Goal: Task Accomplishment & Management: Complete application form

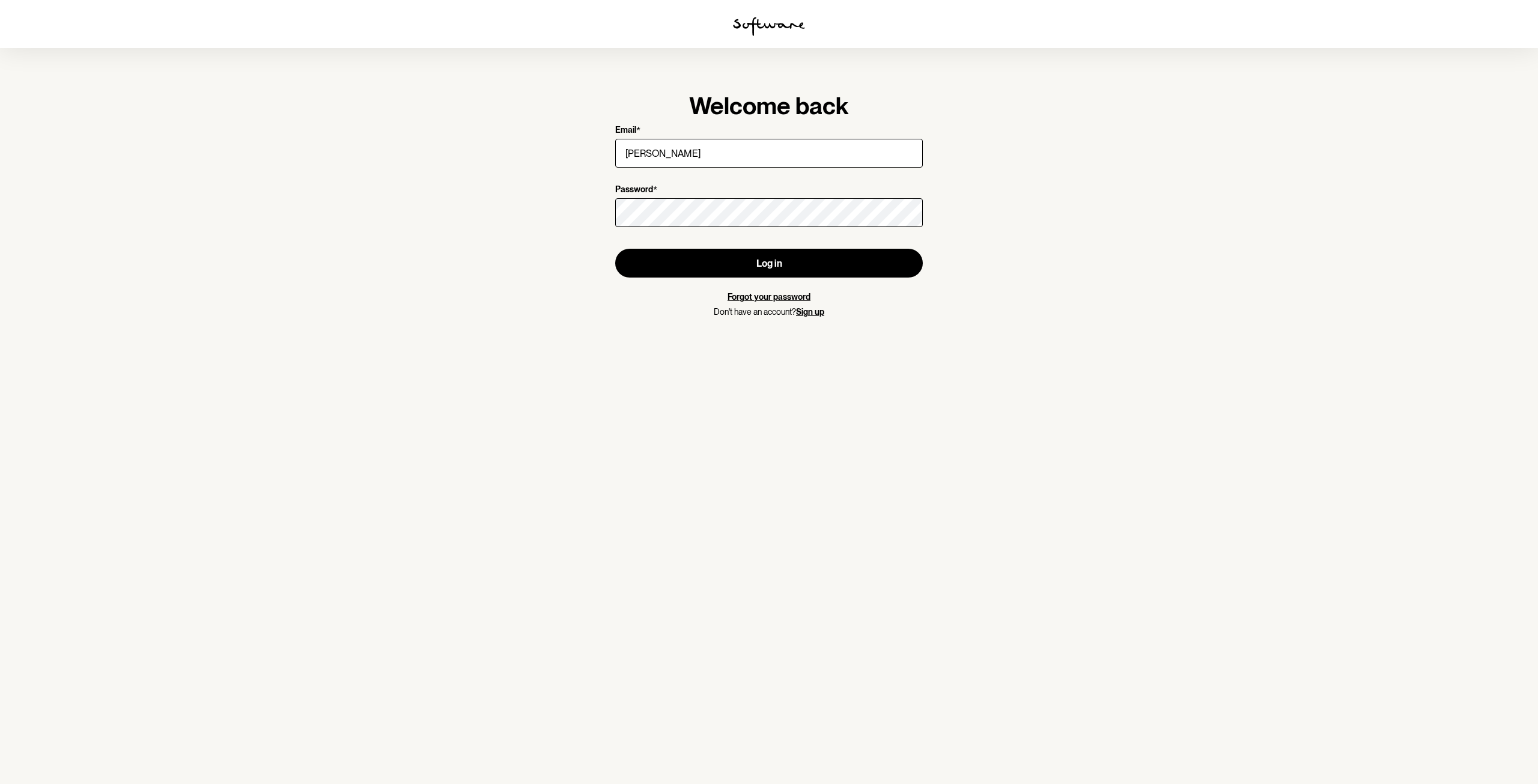
type input "[EMAIL_ADDRESS][DOMAIN_NAME]"
click at [806, 265] on button "Log in" at bounding box center [769, 262] width 308 height 29
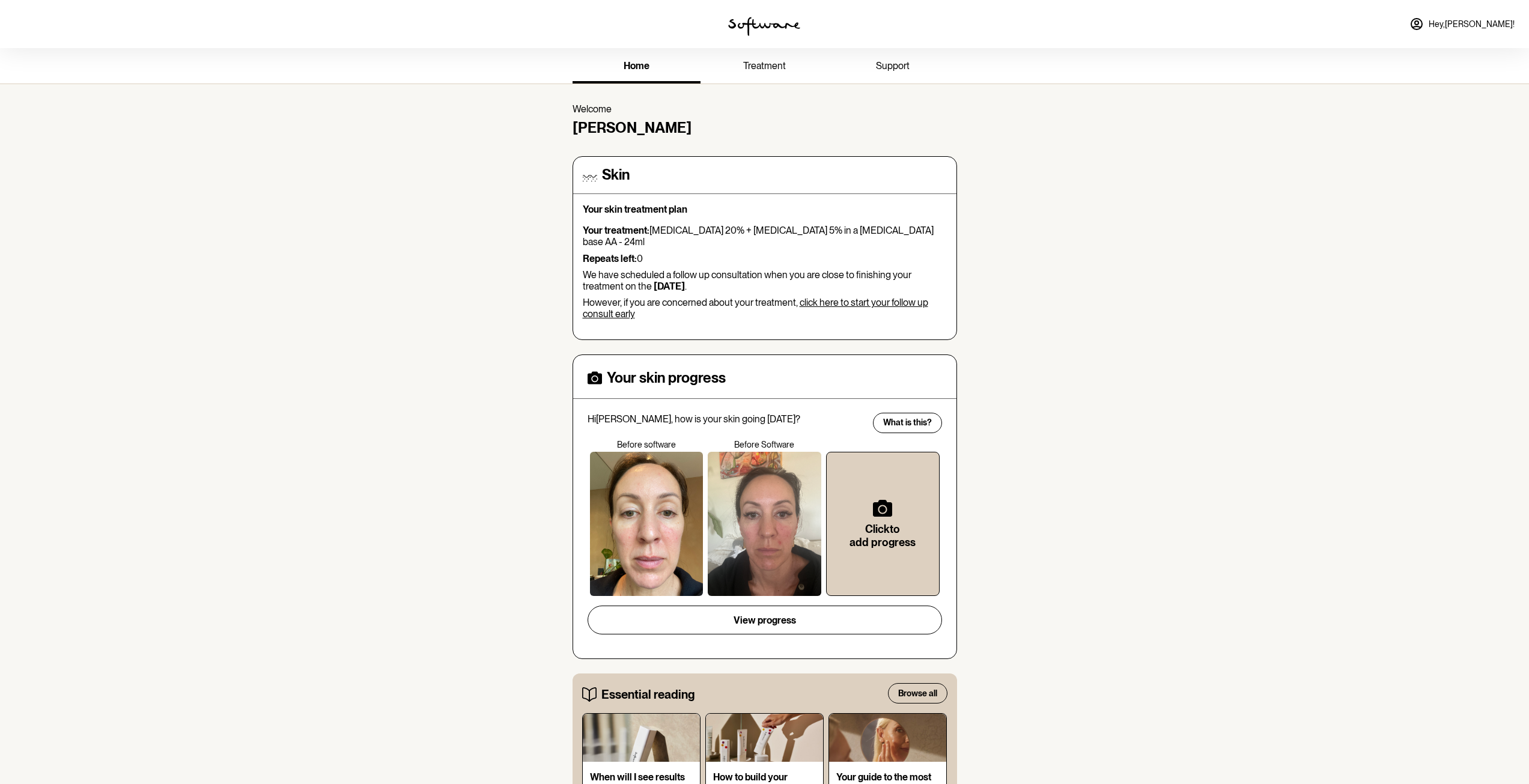
click at [858, 284] on div "Your treatment: [MEDICAL_DATA] 20% + [MEDICAL_DATA] 5% in a [MEDICAL_DATA] base…" at bounding box center [764, 272] width 364 height 95
click at [862, 297] on link "click here to start your follow up consult early" at bounding box center [756, 308] width 346 height 23
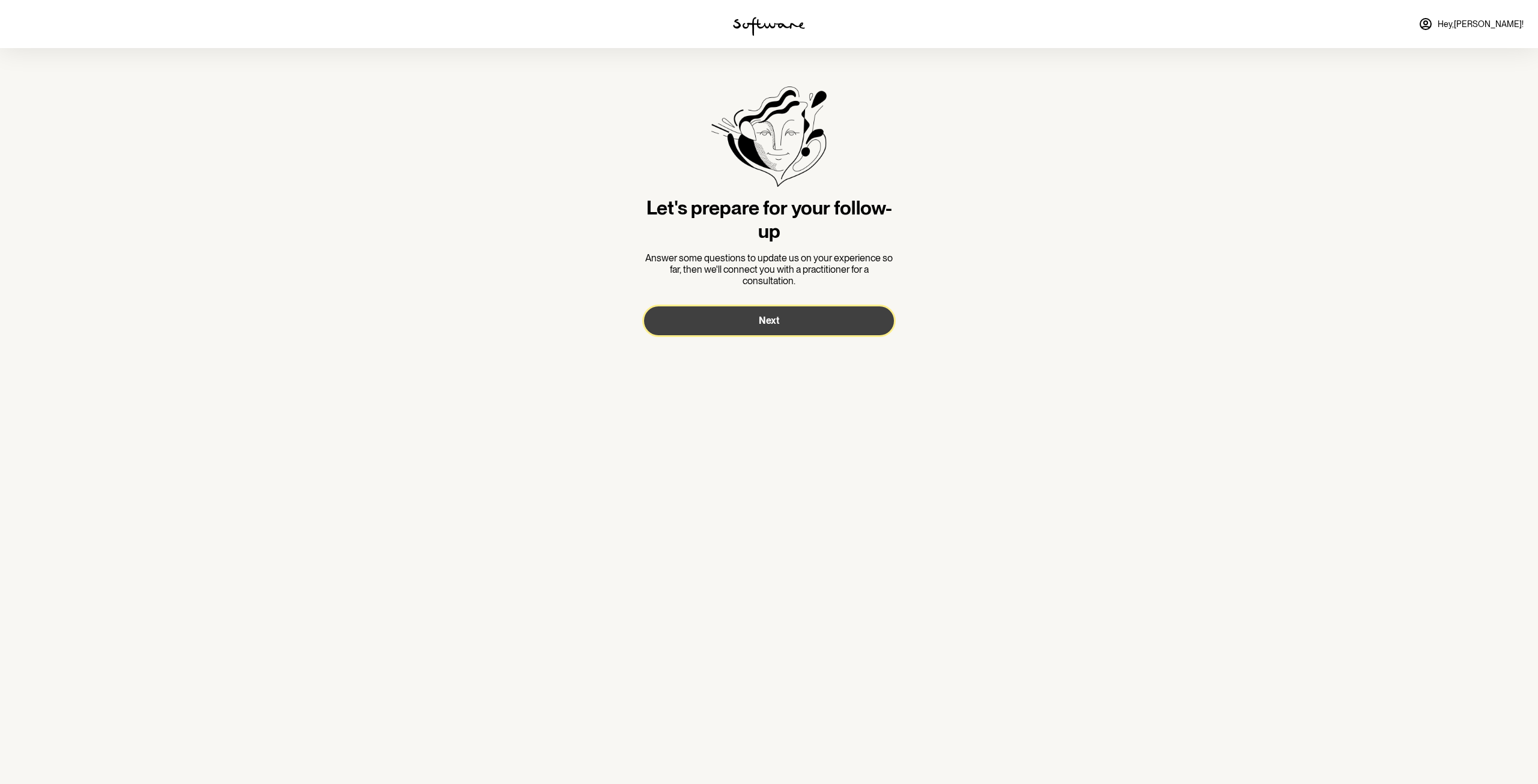
click at [831, 321] on button "Next" at bounding box center [768, 320] width 250 height 29
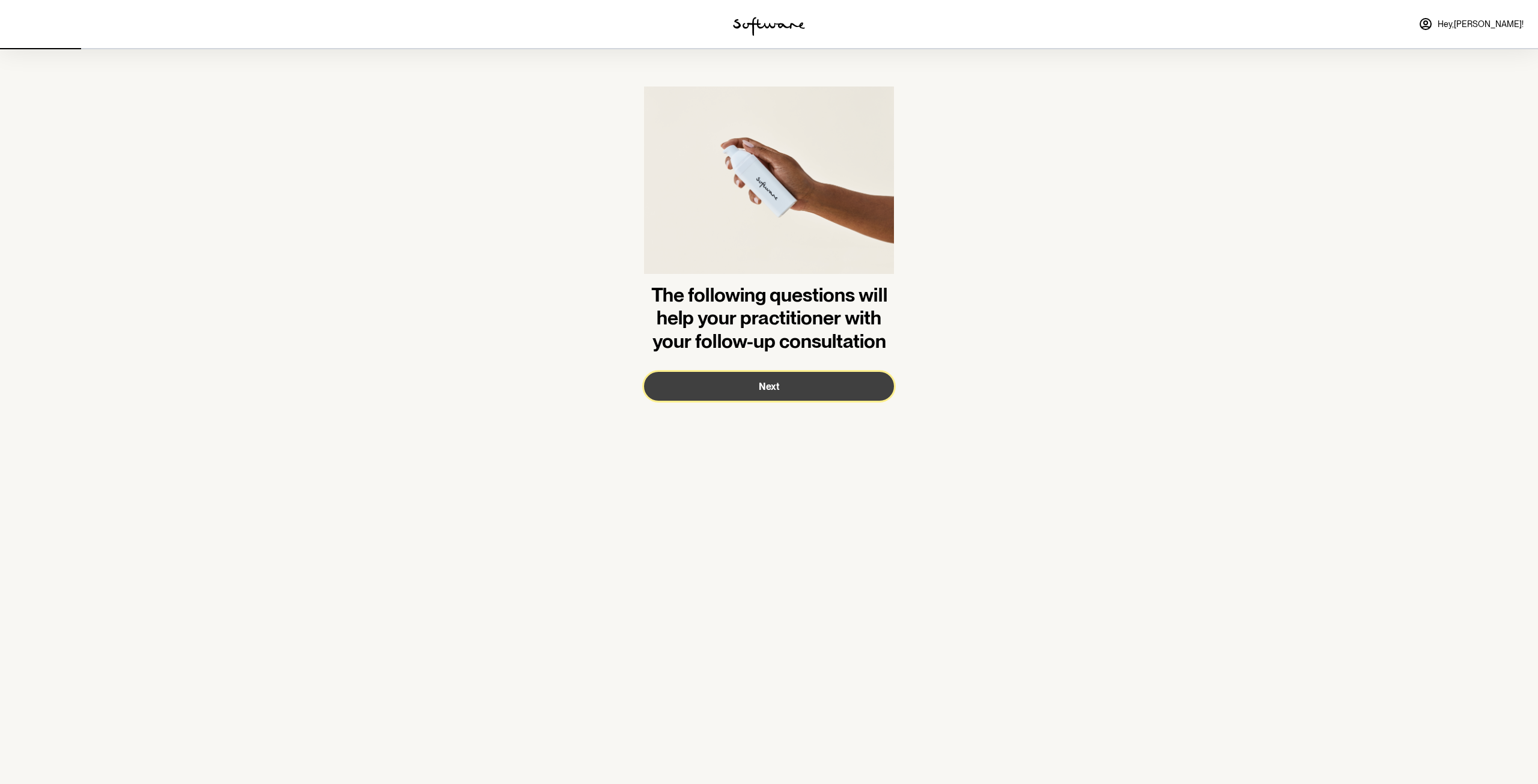
click at [791, 389] on button "Next" at bounding box center [768, 386] width 250 height 29
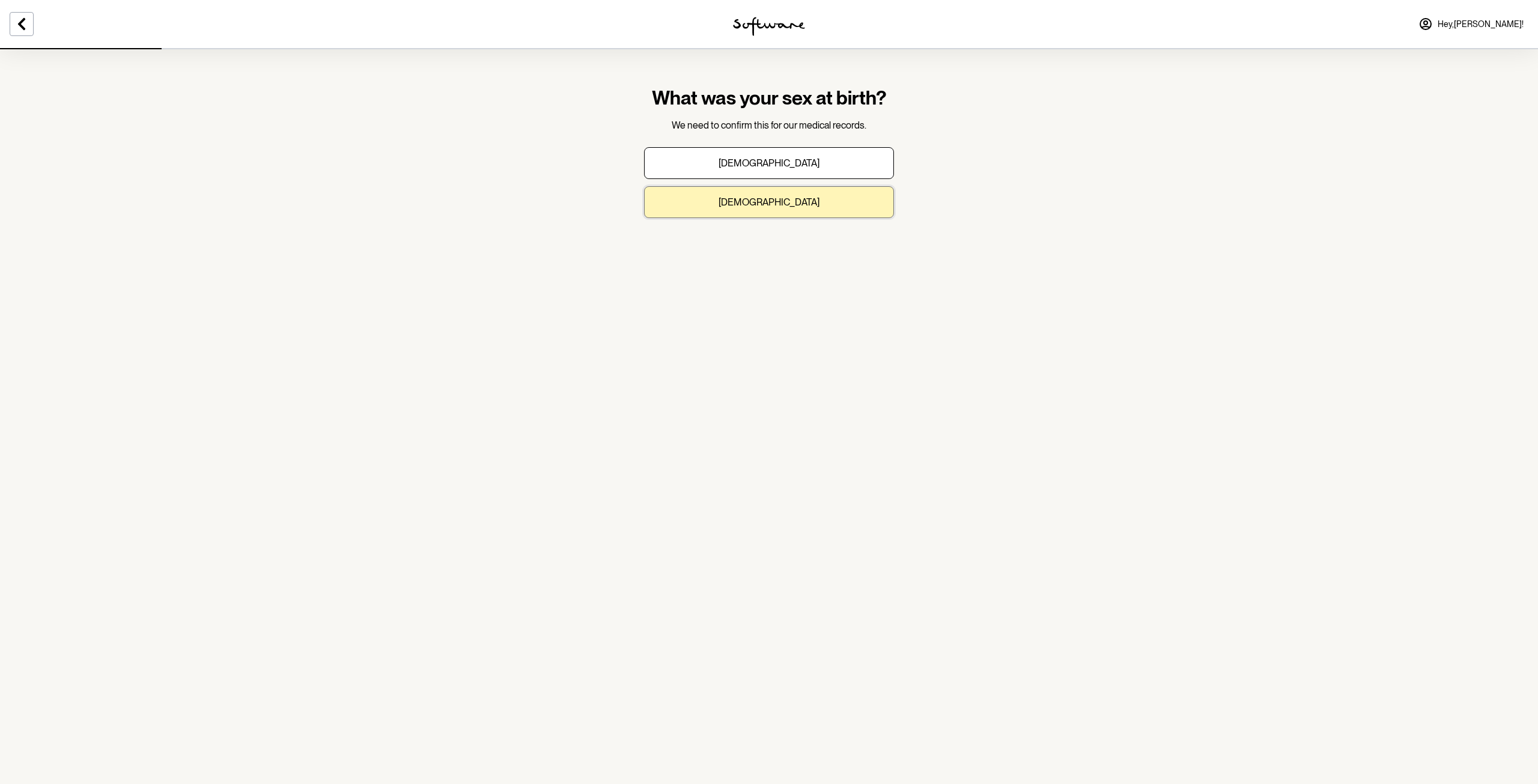
click at [786, 203] on button "[DEMOGRAPHIC_DATA]" at bounding box center [768, 202] width 250 height 32
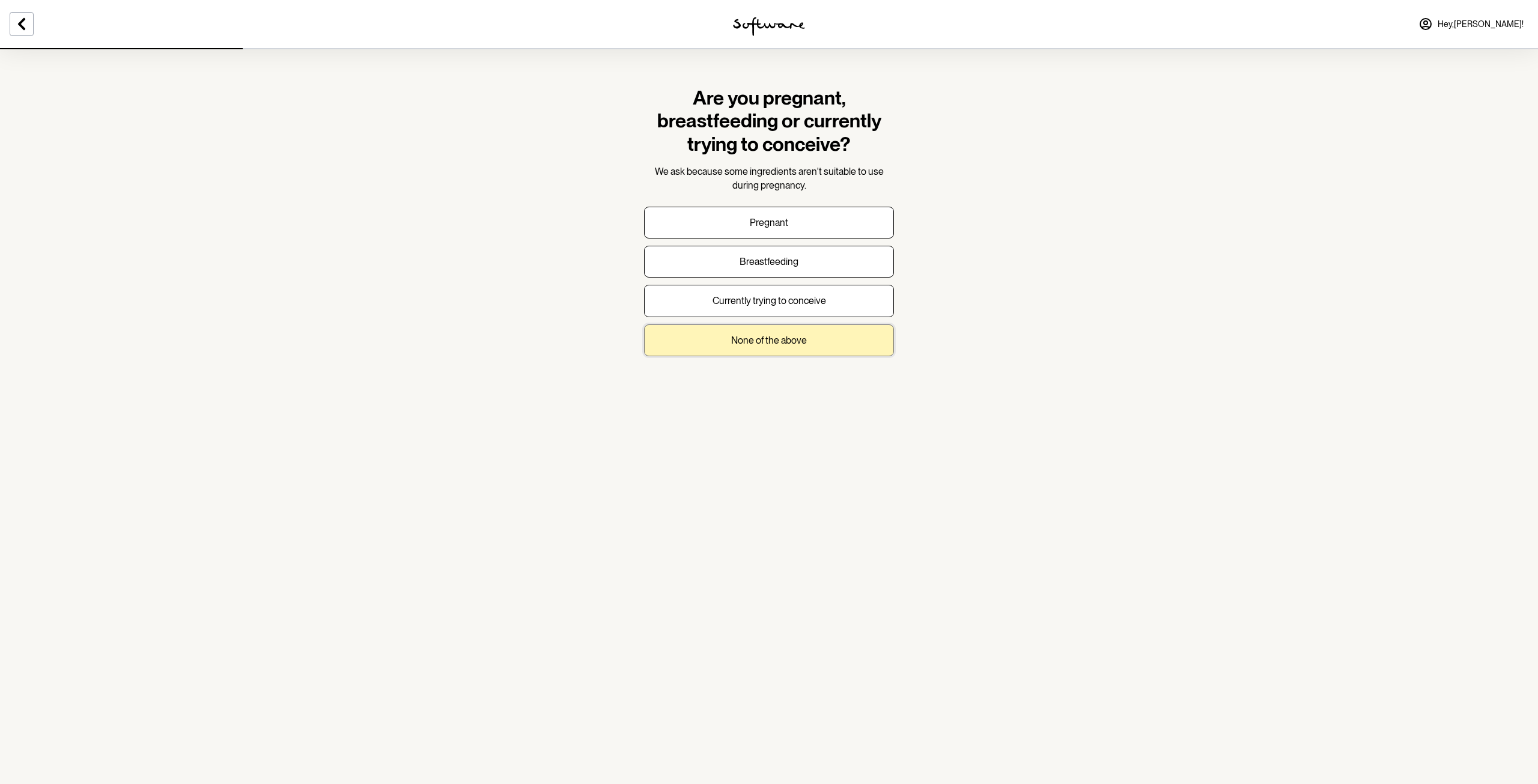
click at [795, 344] on p "None of the above" at bounding box center [768, 341] width 76 height 11
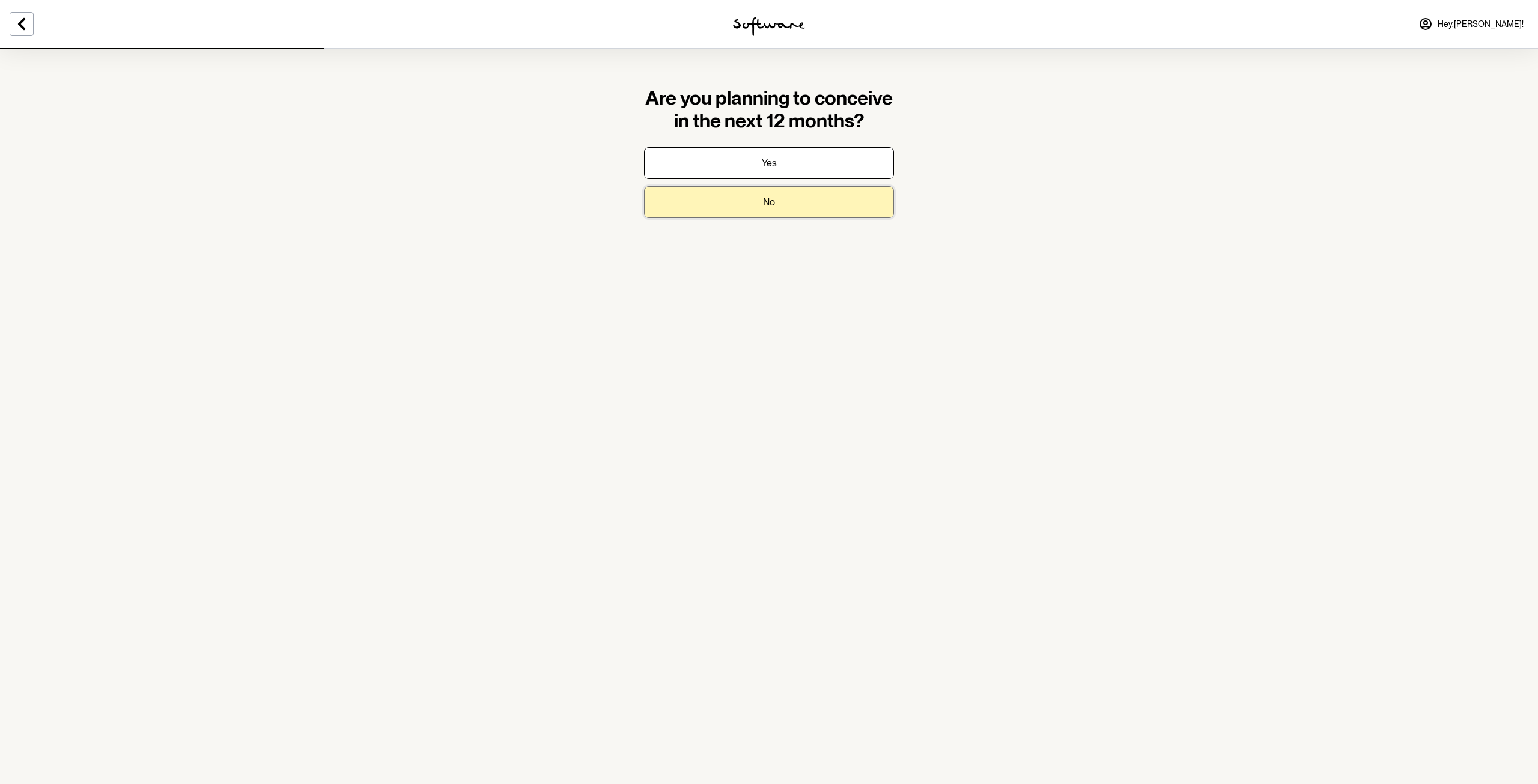
click at [775, 206] on p "No" at bounding box center [769, 202] width 12 height 11
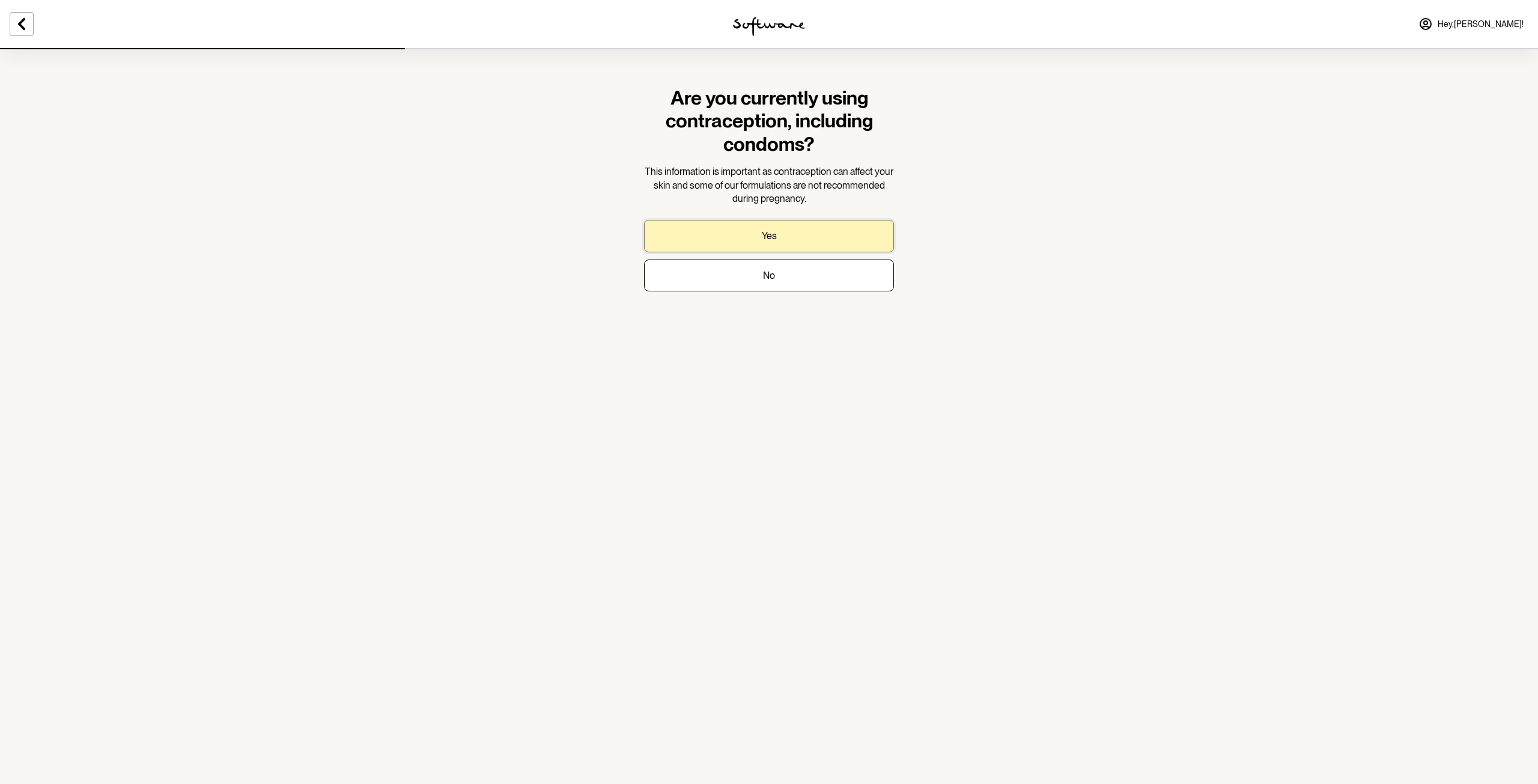
click at [780, 234] on button "Yes" at bounding box center [768, 236] width 250 height 32
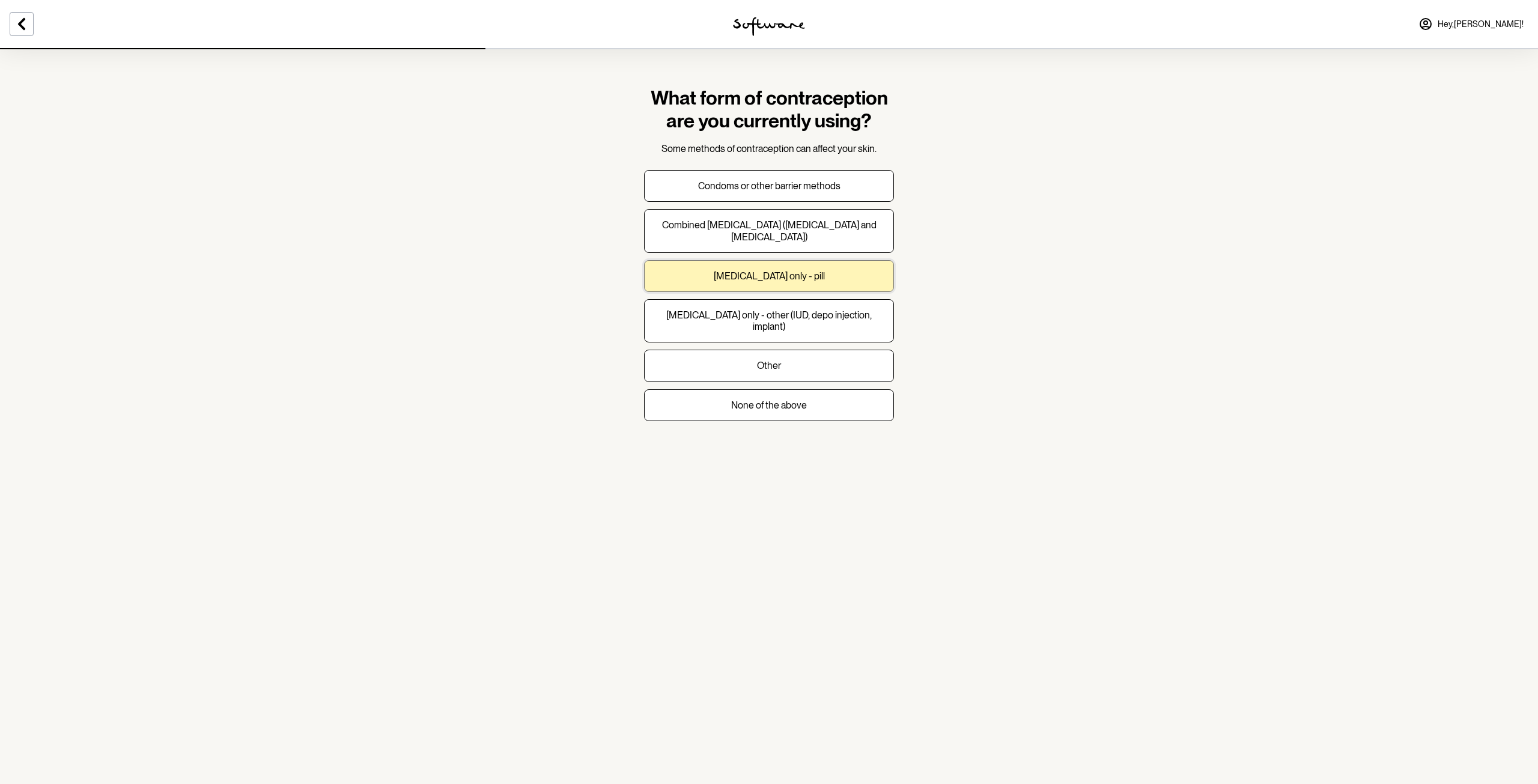
click at [827, 275] on button "[MEDICAL_DATA] only - pill" at bounding box center [768, 276] width 250 height 32
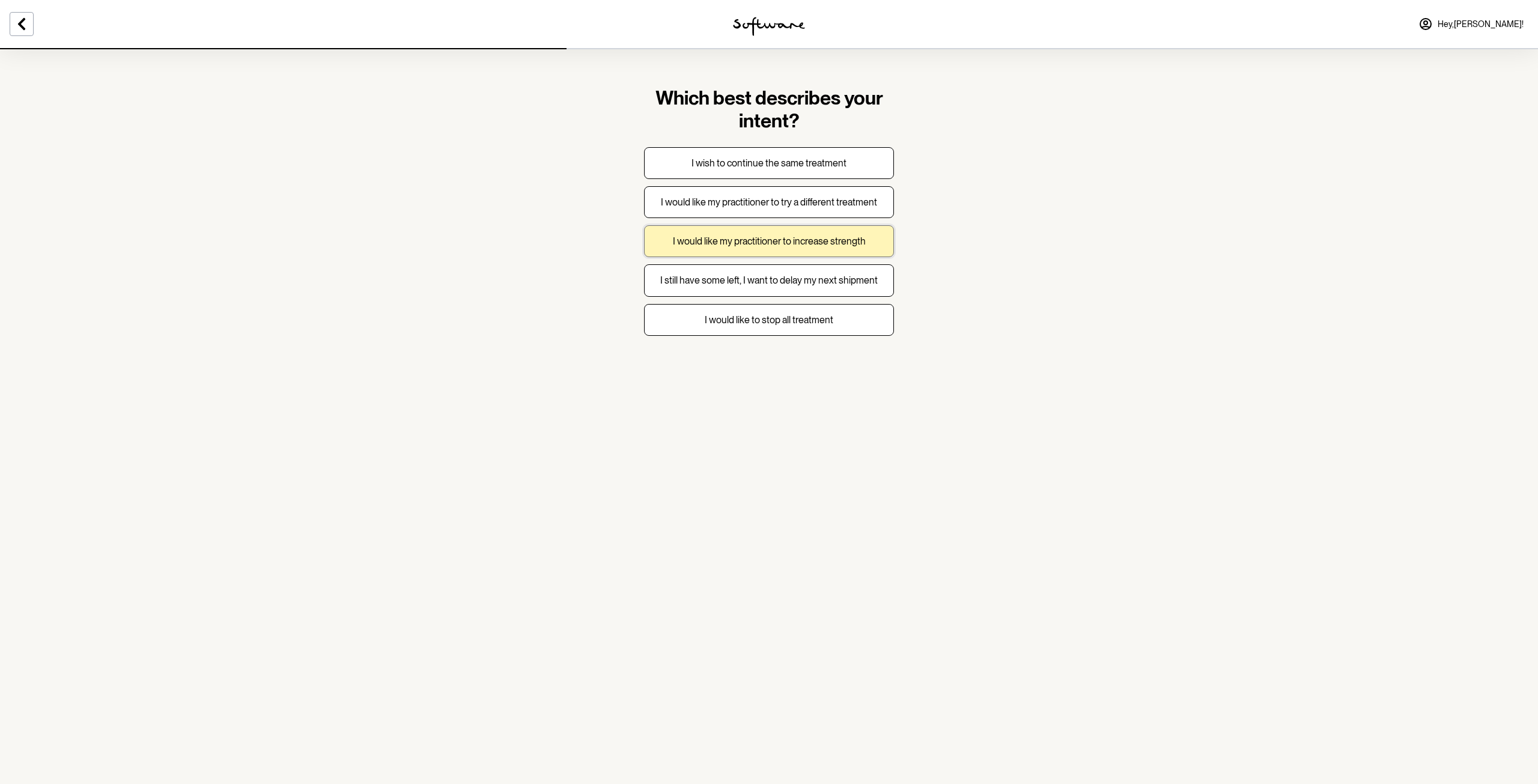
click at [859, 238] on p "I would like my practitioner to increase strength" at bounding box center [769, 241] width 193 height 11
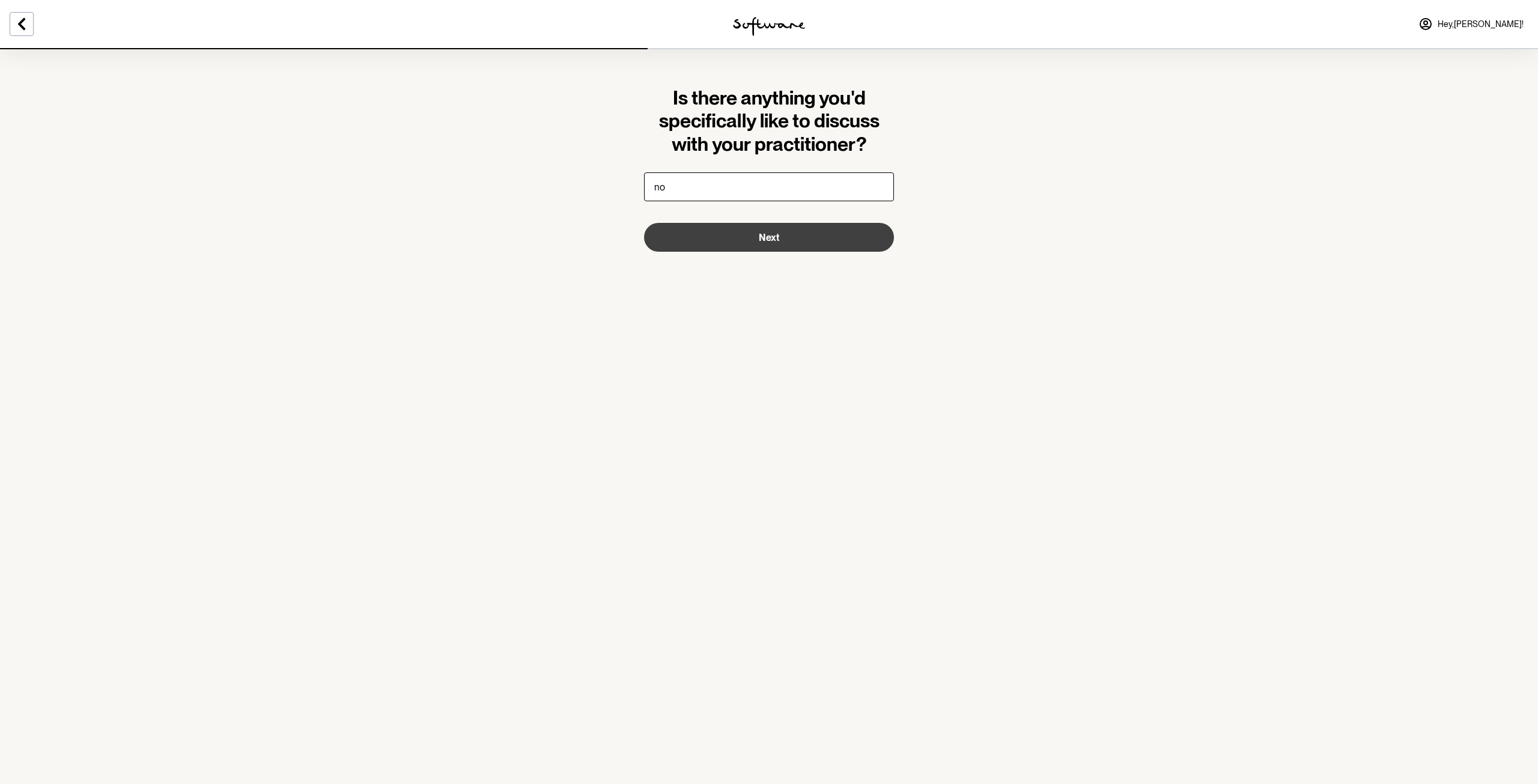
type input "no"
click at [788, 242] on button "Next" at bounding box center [768, 237] width 250 height 29
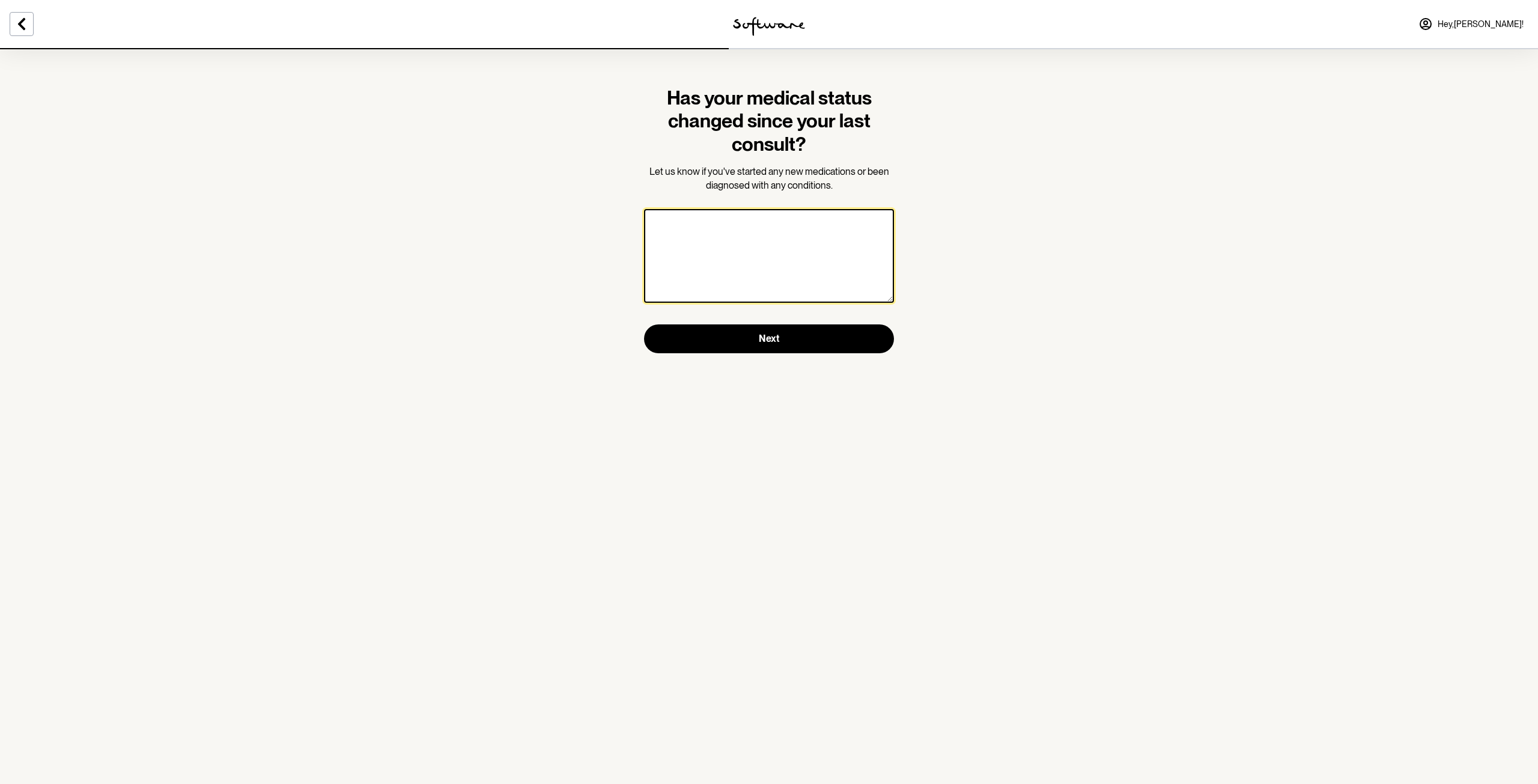
click at [796, 255] on textarea at bounding box center [768, 255] width 250 height 93
type textarea "N/A"
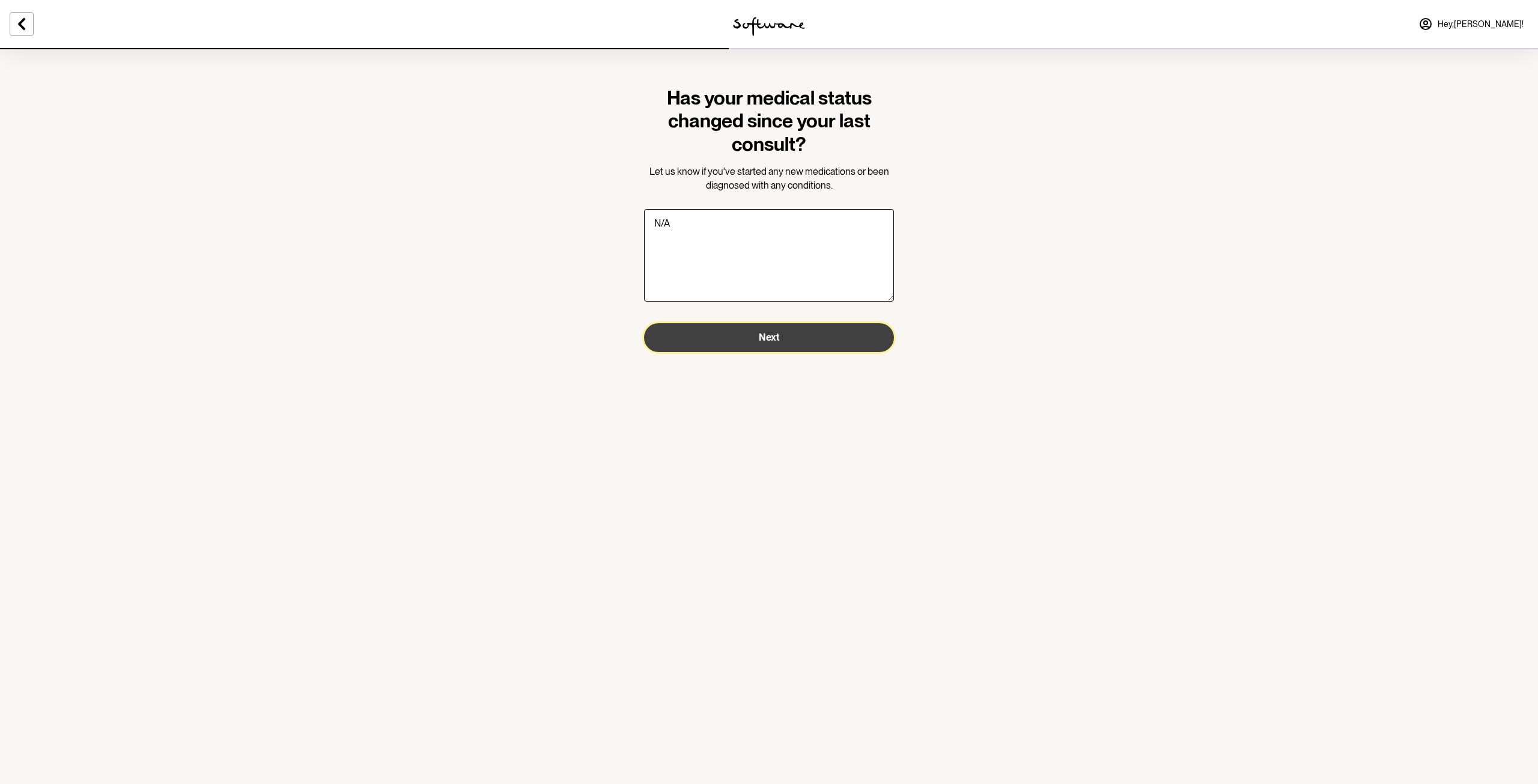
click at [767, 342] on span "Next" at bounding box center [769, 337] width 20 height 11
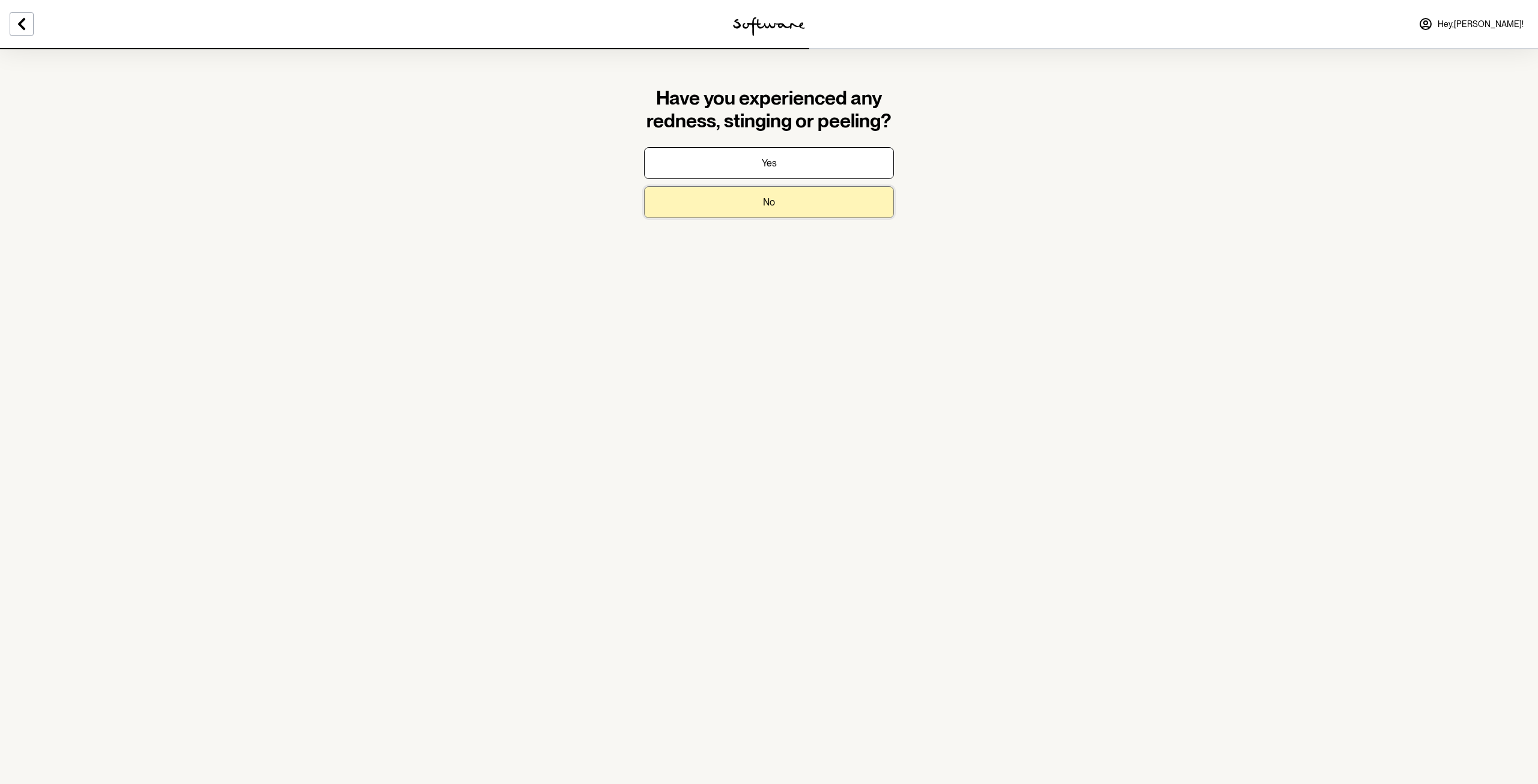
click at [768, 201] on p "No" at bounding box center [769, 202] width 12 height 11
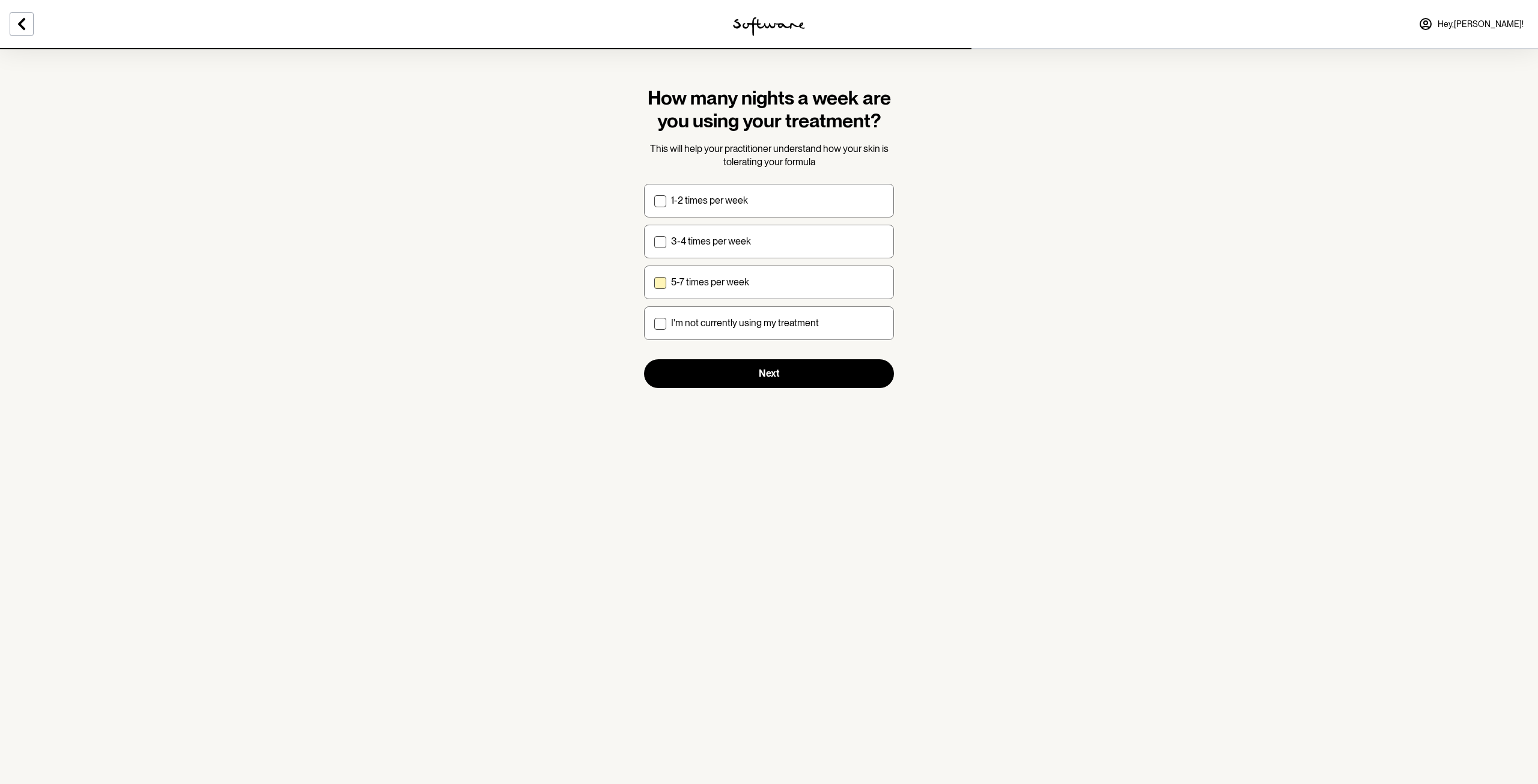
click at [661, 281] on span at bounding box center [660, 283] width 12 height 12
click at [654, 281] on input "5-7 times per week" at bounding box center [653, 281] width 1 height 1
checkbox input "true"
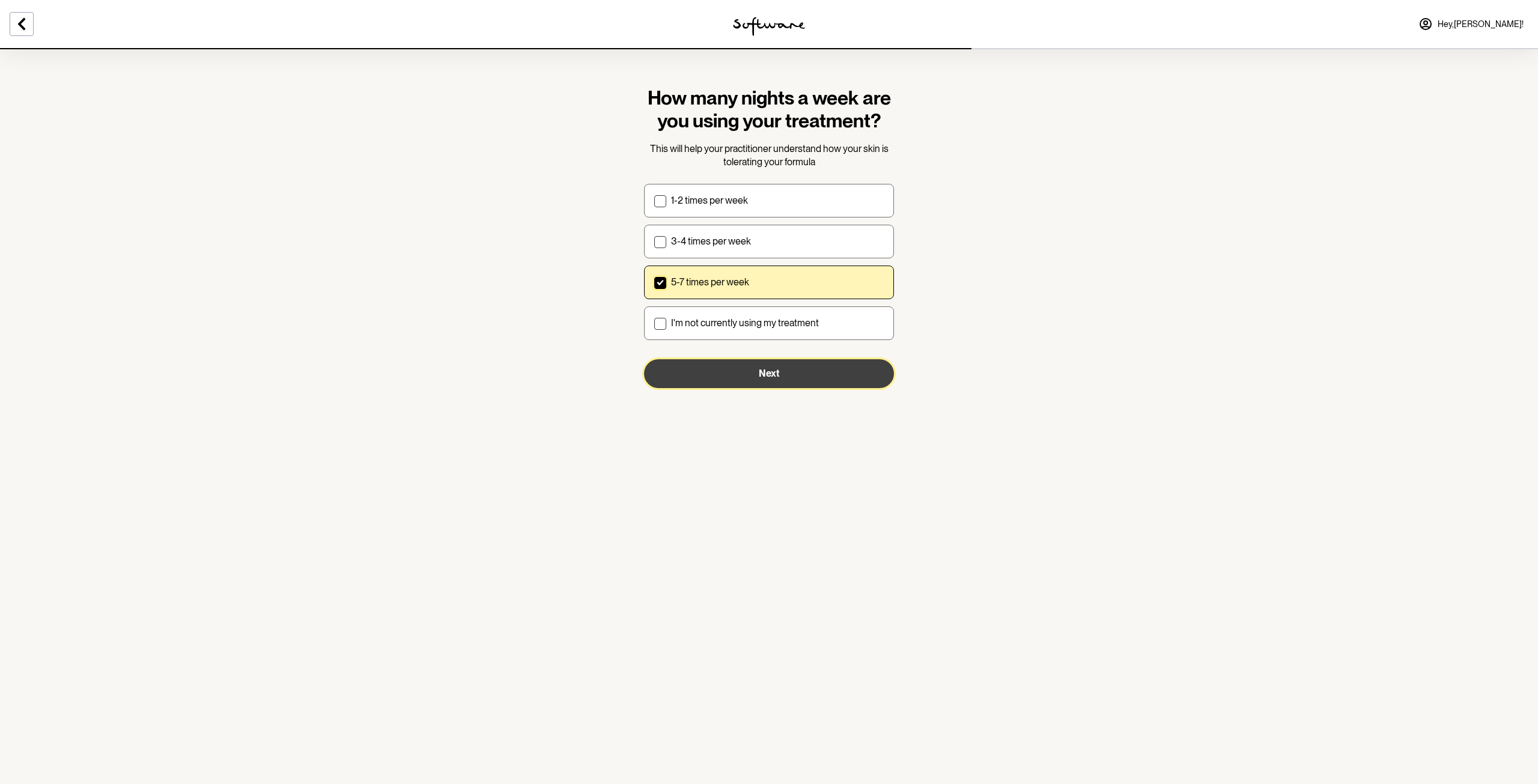
click at [730, 371] on button "Next" at bounding box center [768, 373] width 250 height 29
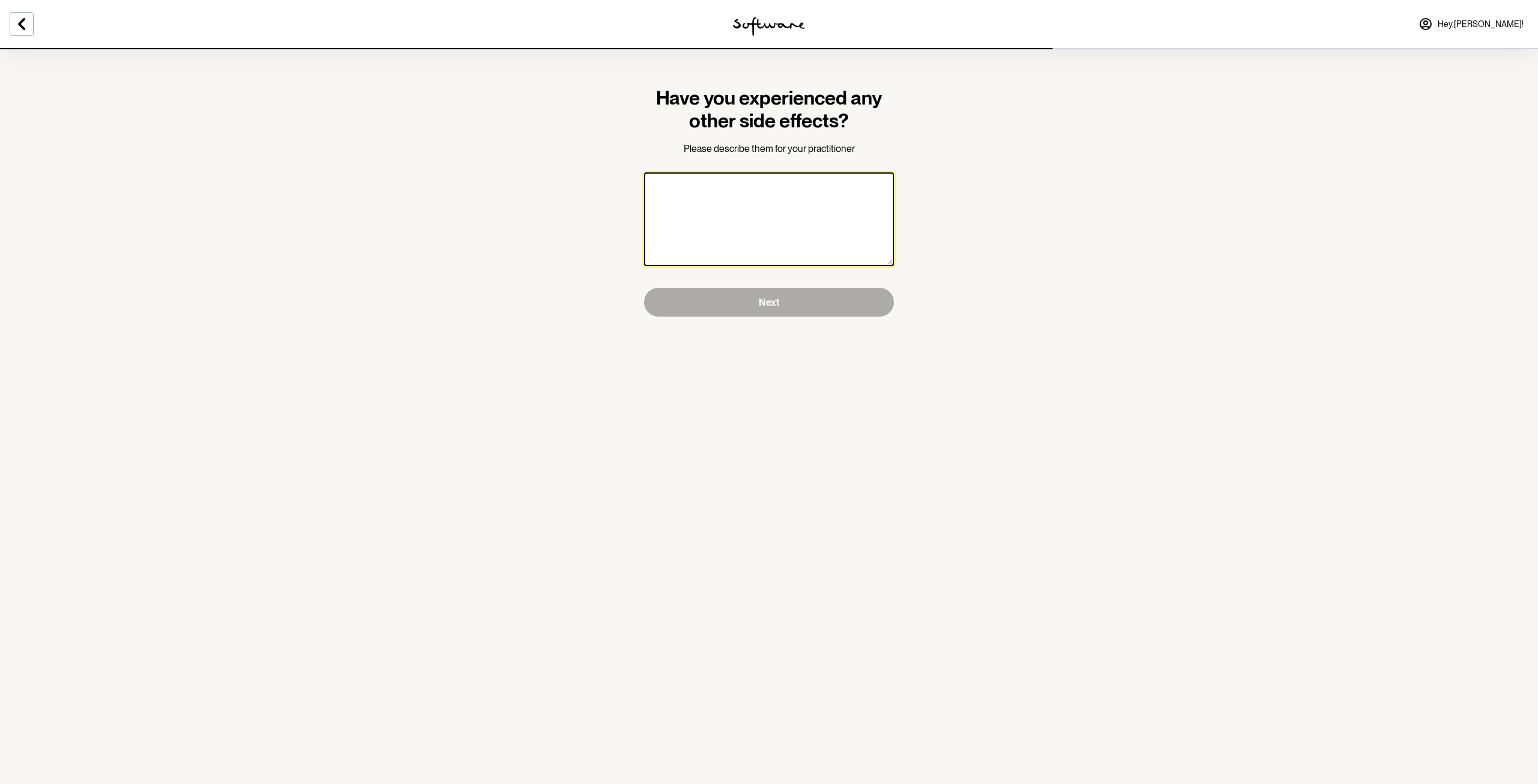
click at [798, 201] on textarea at bounding box center [768, 219] width 250 height 93
type textarea "no"
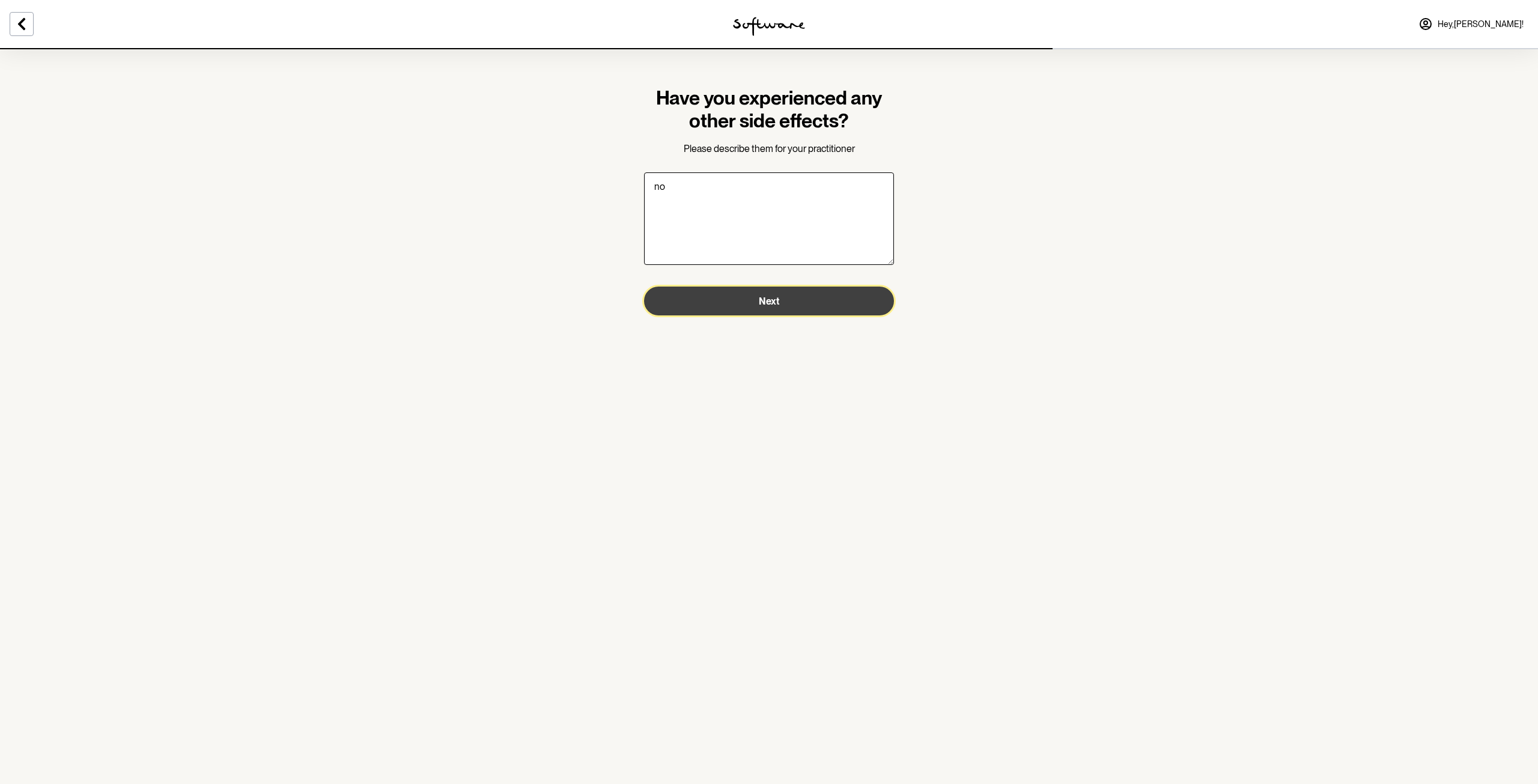
click at [804, 304] on button "Next" at bounding box center [768, 301] width 250 height 29
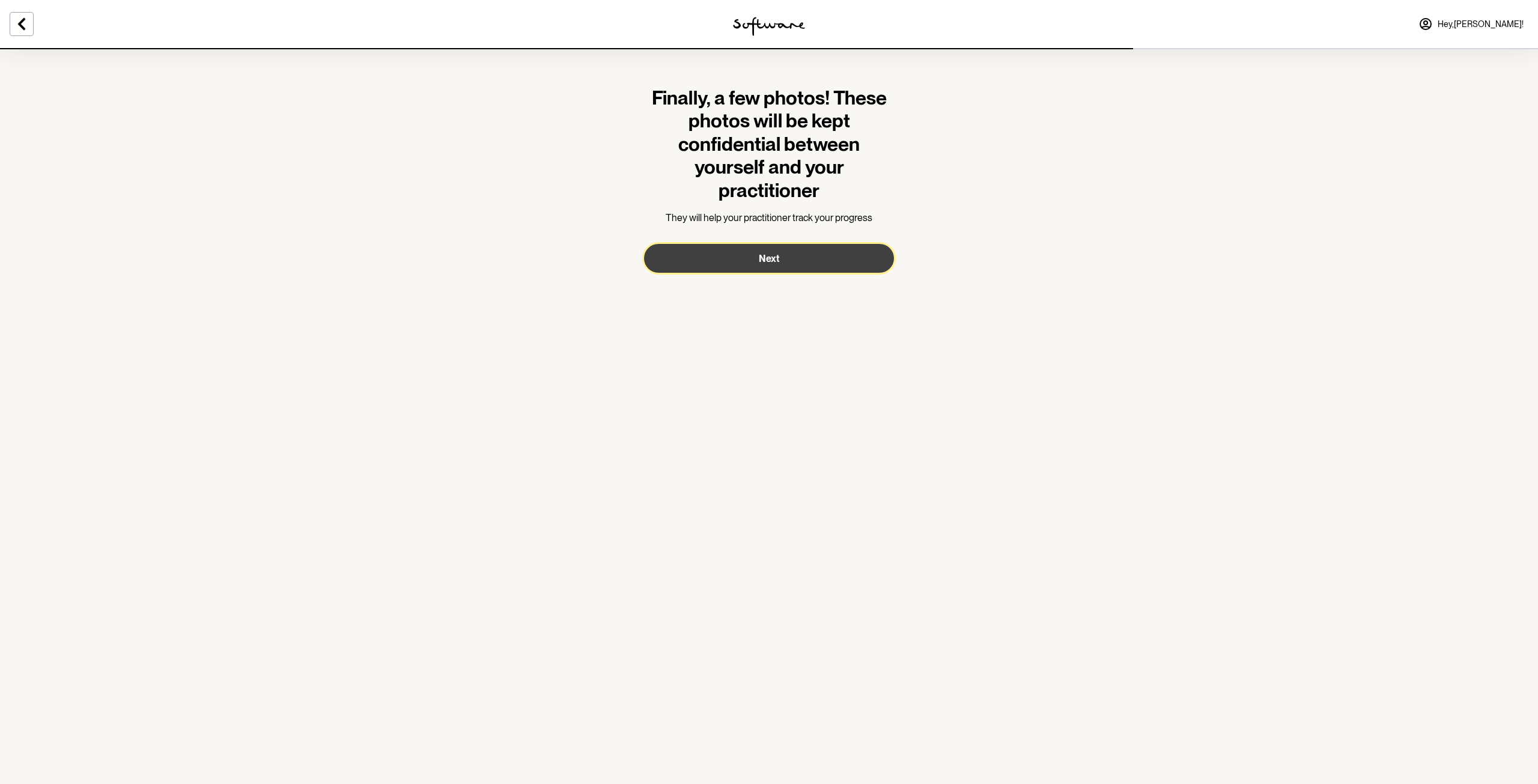
click at [806, 264] on button "Next" at bounding box center [768, 258] width 250 height 29
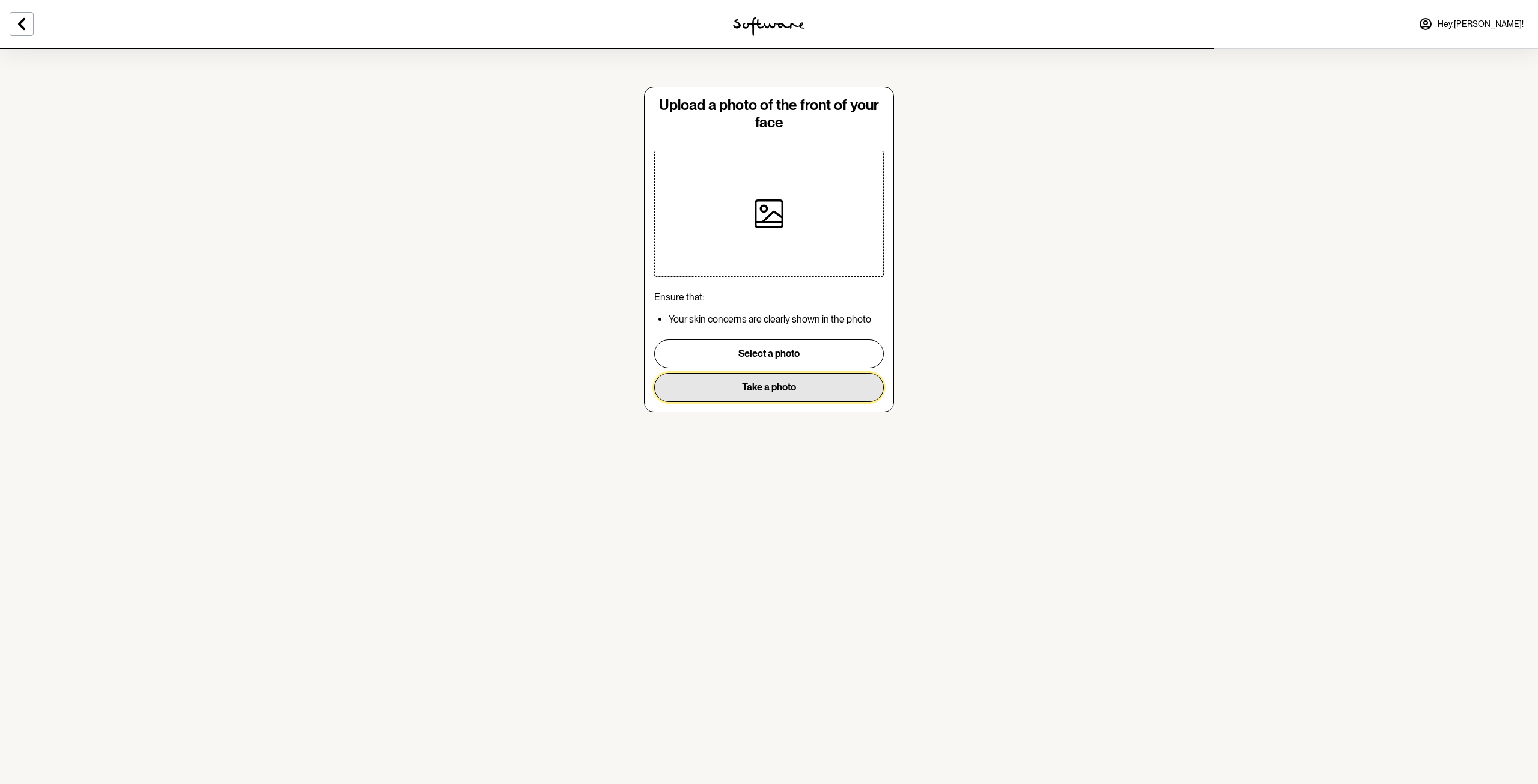
click at [751, 390] on button "Take a photo" at bounding box center [768, 387] width 229 height 29
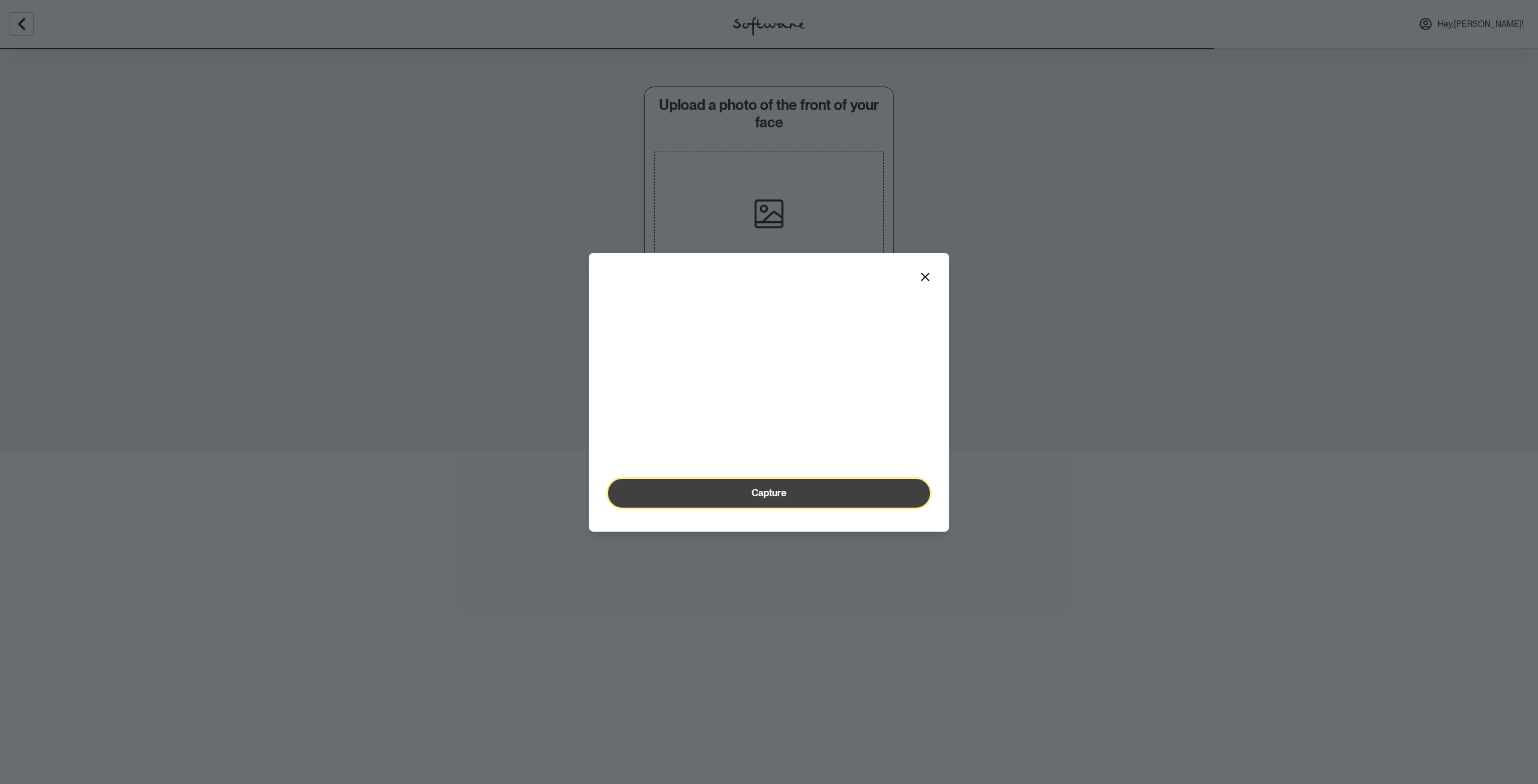
click at [770, 499] on span "Capture" at bounding box center [769, 493] width 35 height 11
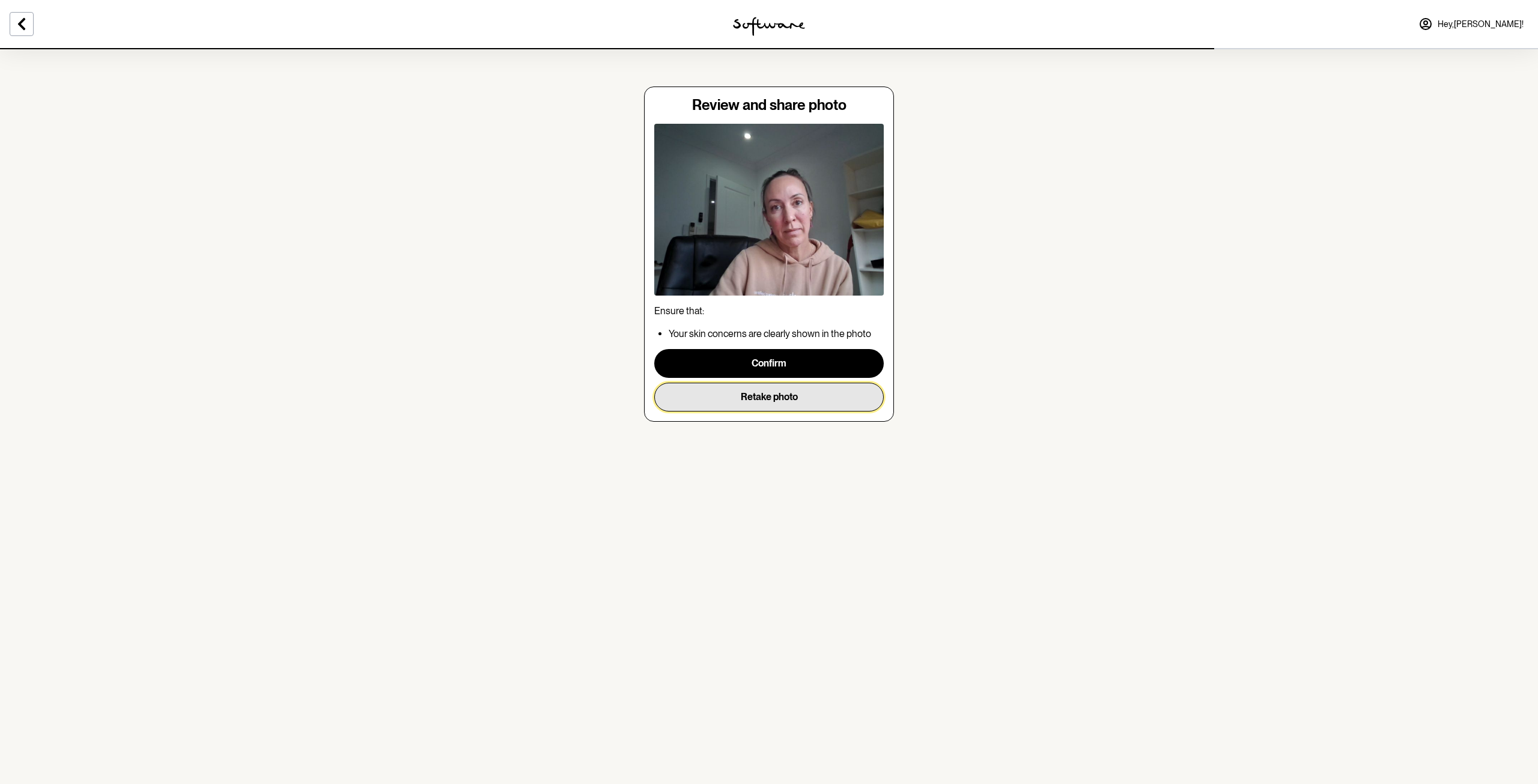
click at [763, 393] on button "Retake photo" at bounding box center [768, 396] width 229 height 29
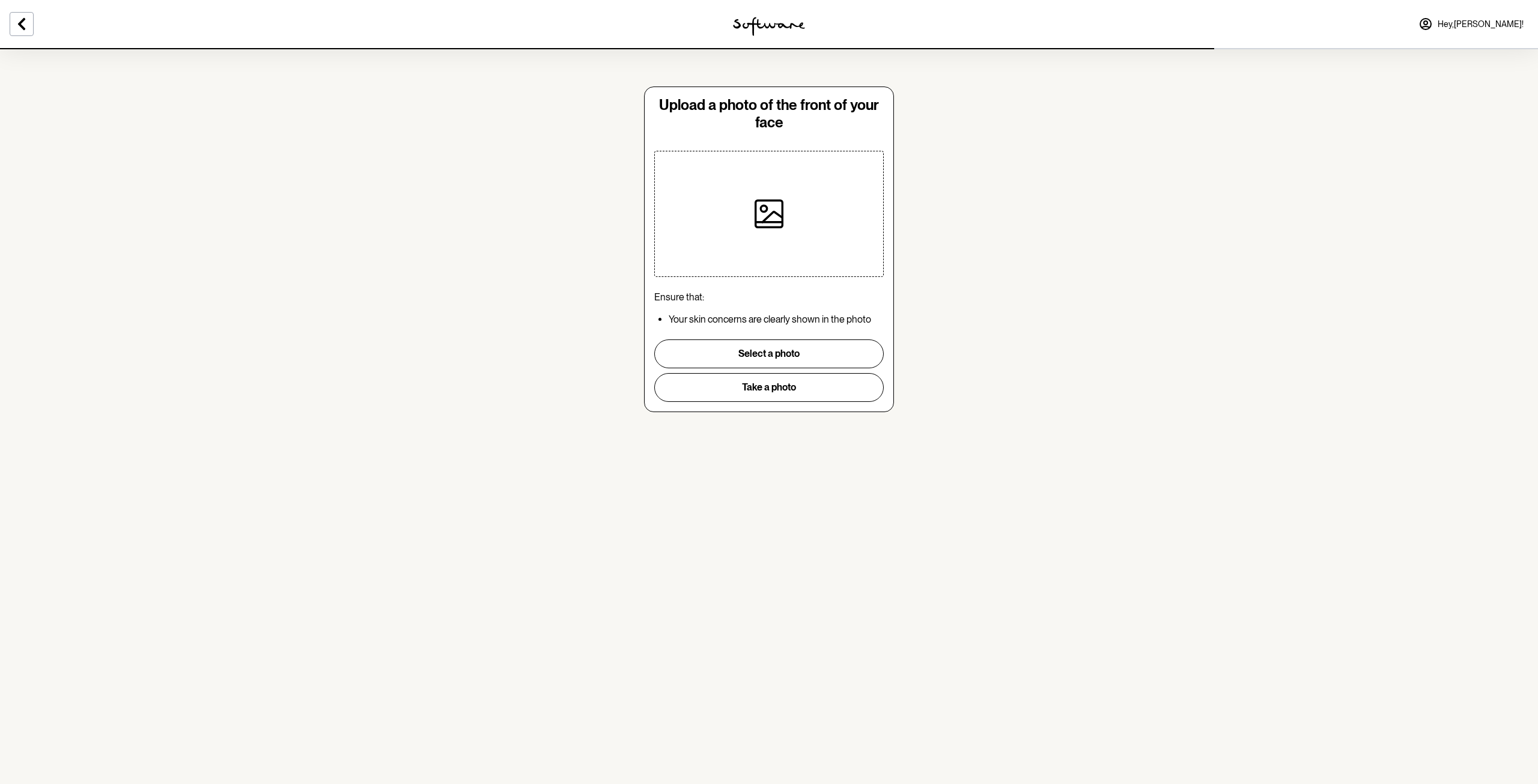
click at [805, 402] on div "Upload a photo of the front of your face Ensure that: Your skin concerns are cl…" at bounding box center [768, 249] width 250 height 325
click at [800, 393] on button "Take a photo" at bounding box center [768, 387] width 229 height 29
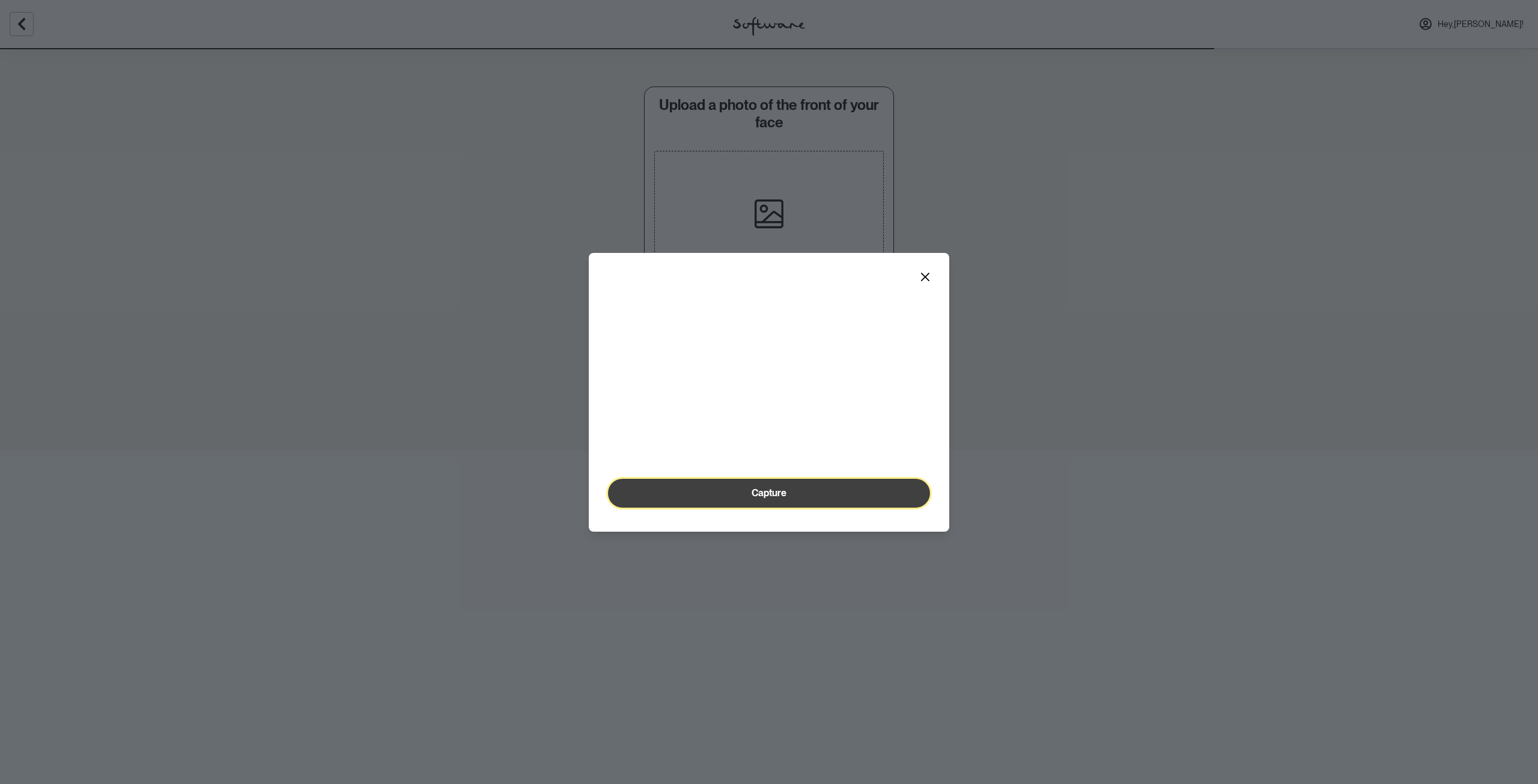
click at [766, 499] on span "Capture" at bounding box center [769, 493] width 35 height 11
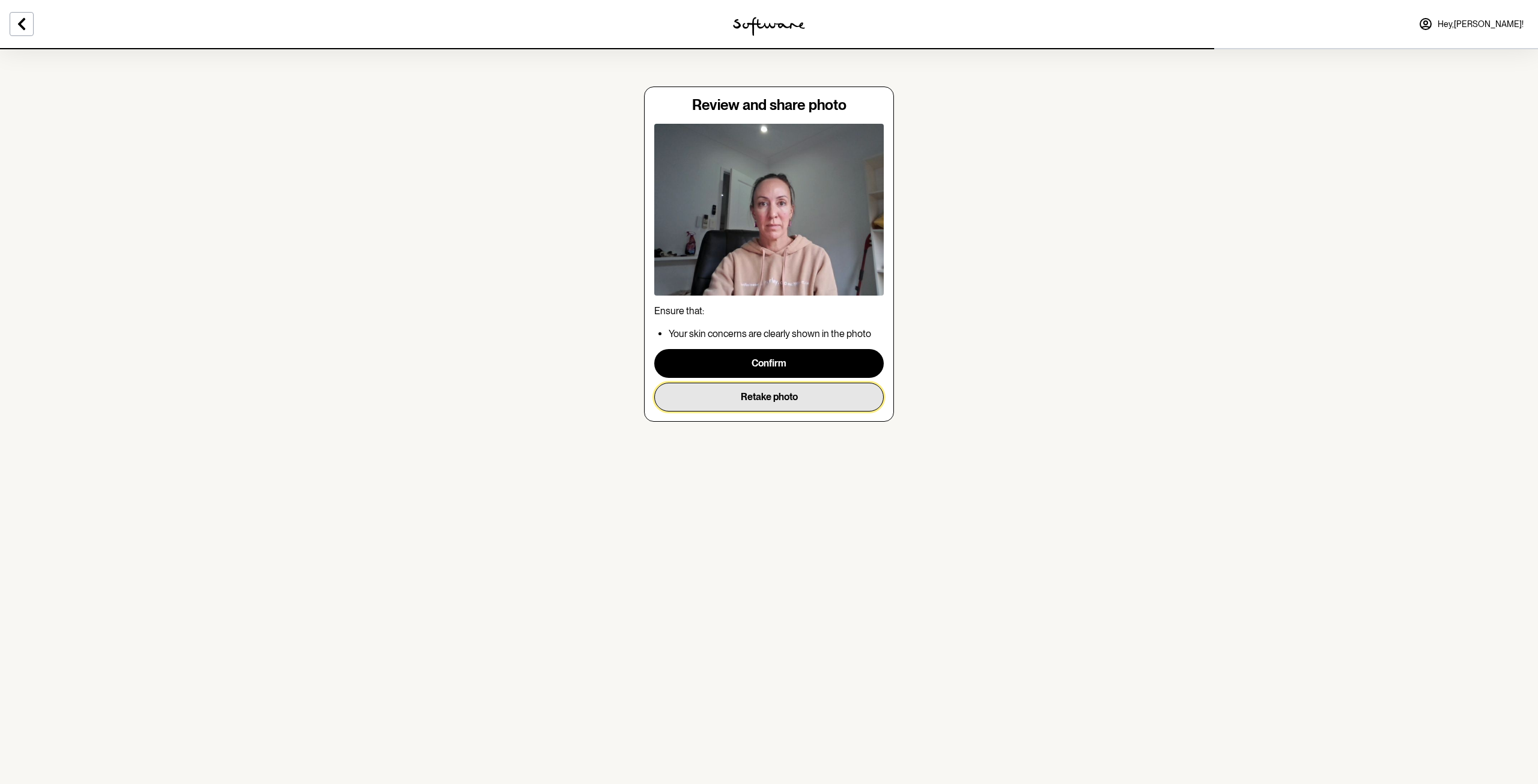
click at [776, 392] on button "Retake photo" at bounding box center [768, 396] width 229 height 29
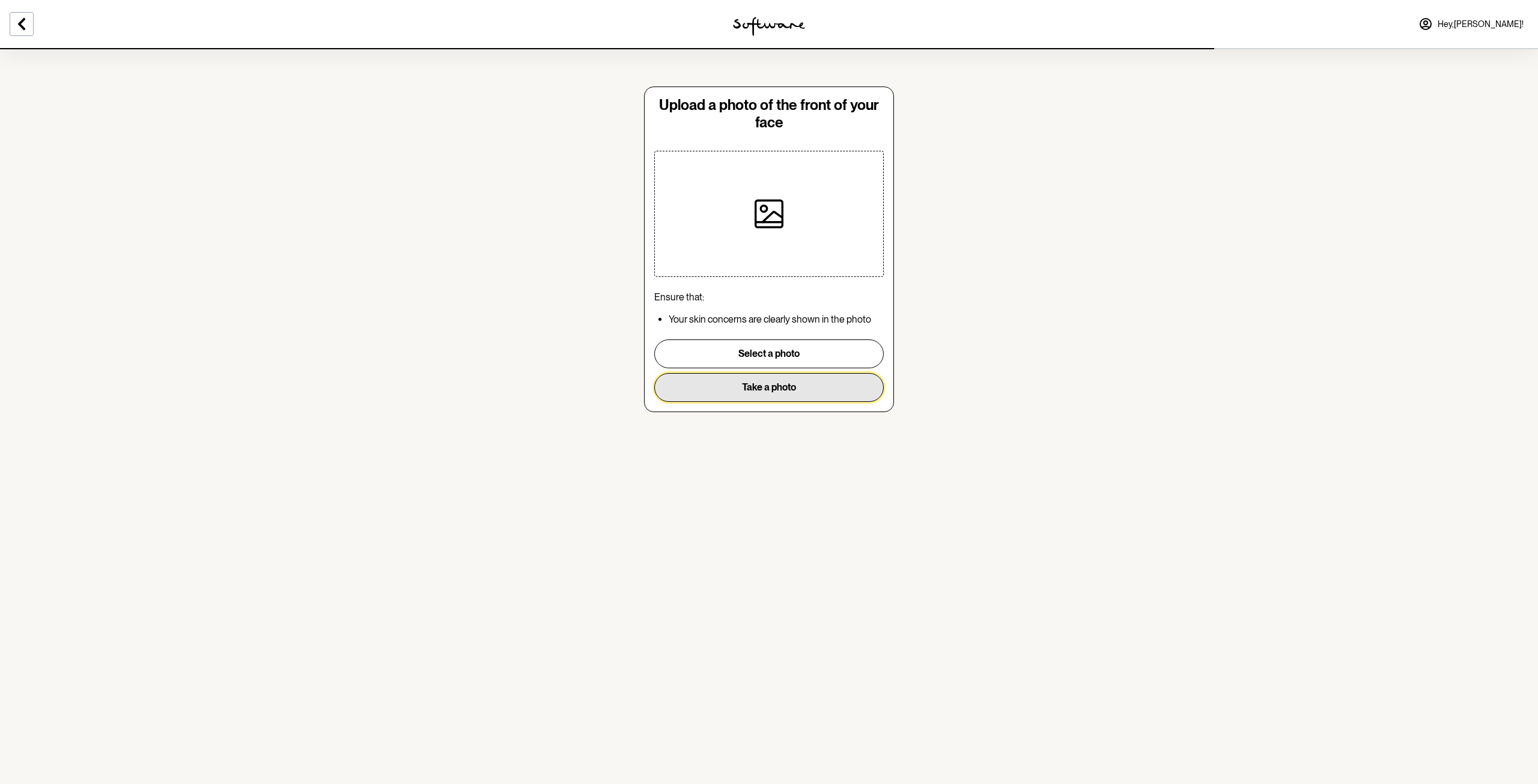
click at [760, 384] on button "Take a photo" at bounding box center [768, 387] width 229 height 29
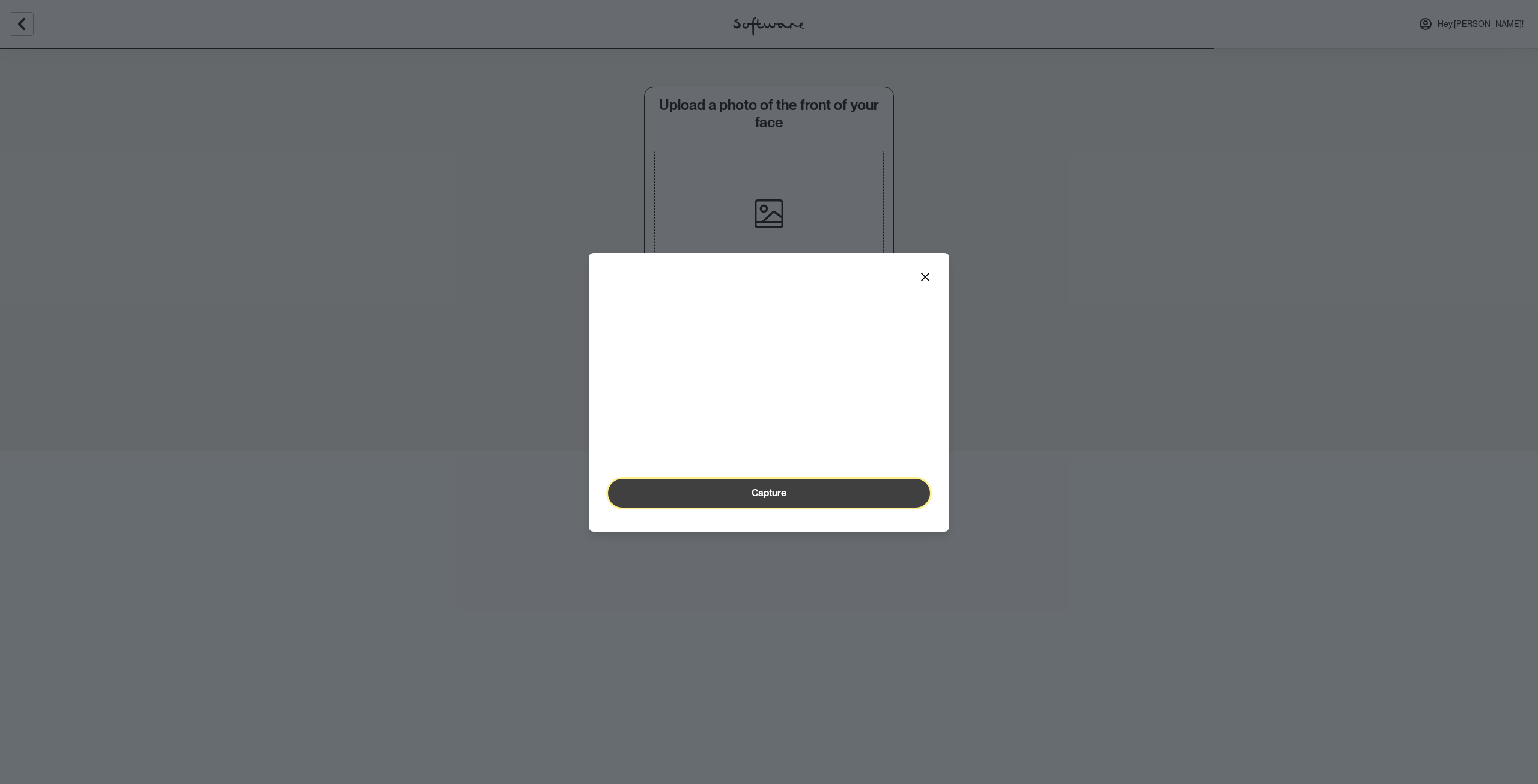
click at [768, 499] on span "Capture" at bounding box center [769, 493] width 35 height 11
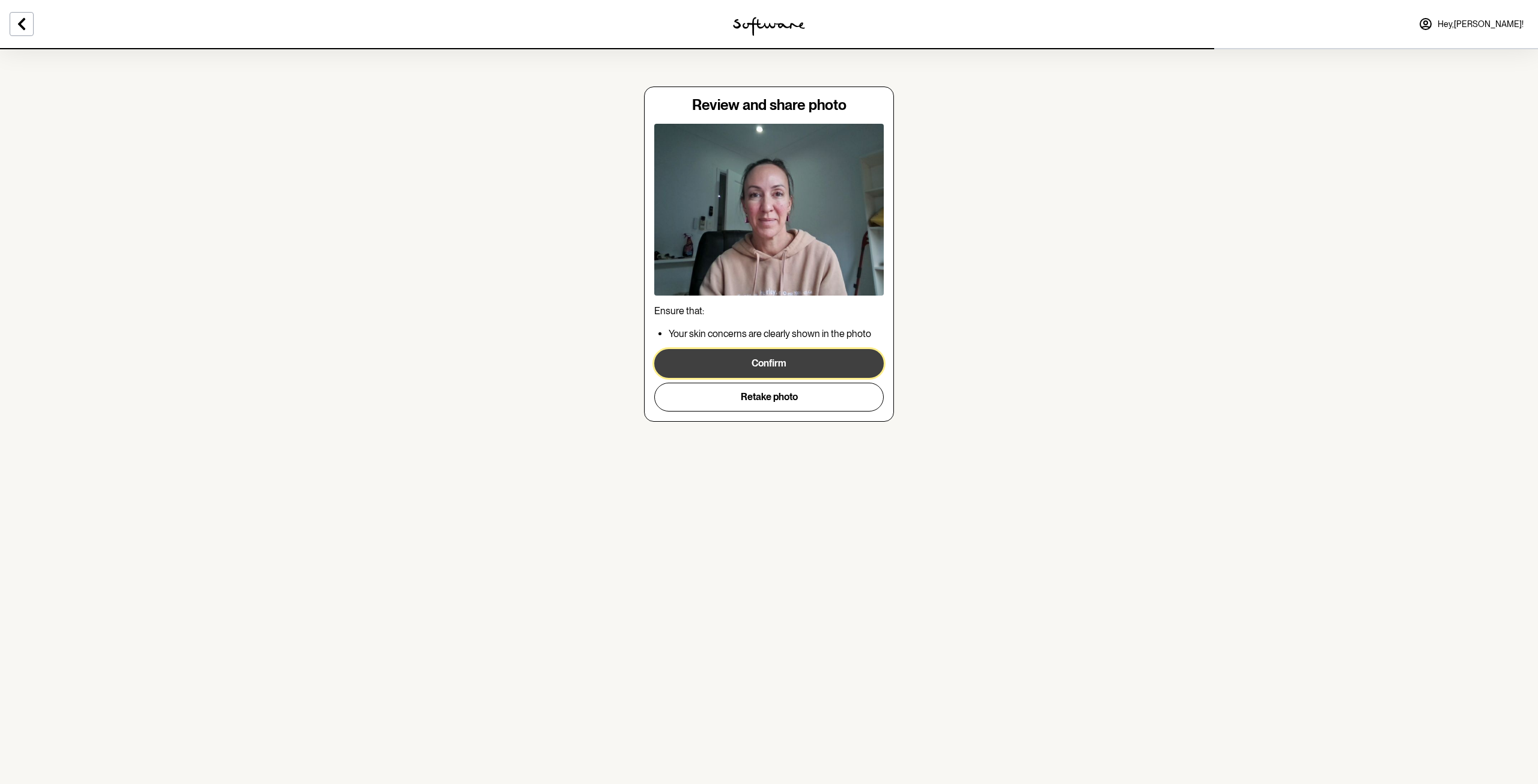
click at [798, 358] on button "Confirm" at bounding box center [768, 363] width 229 height 29
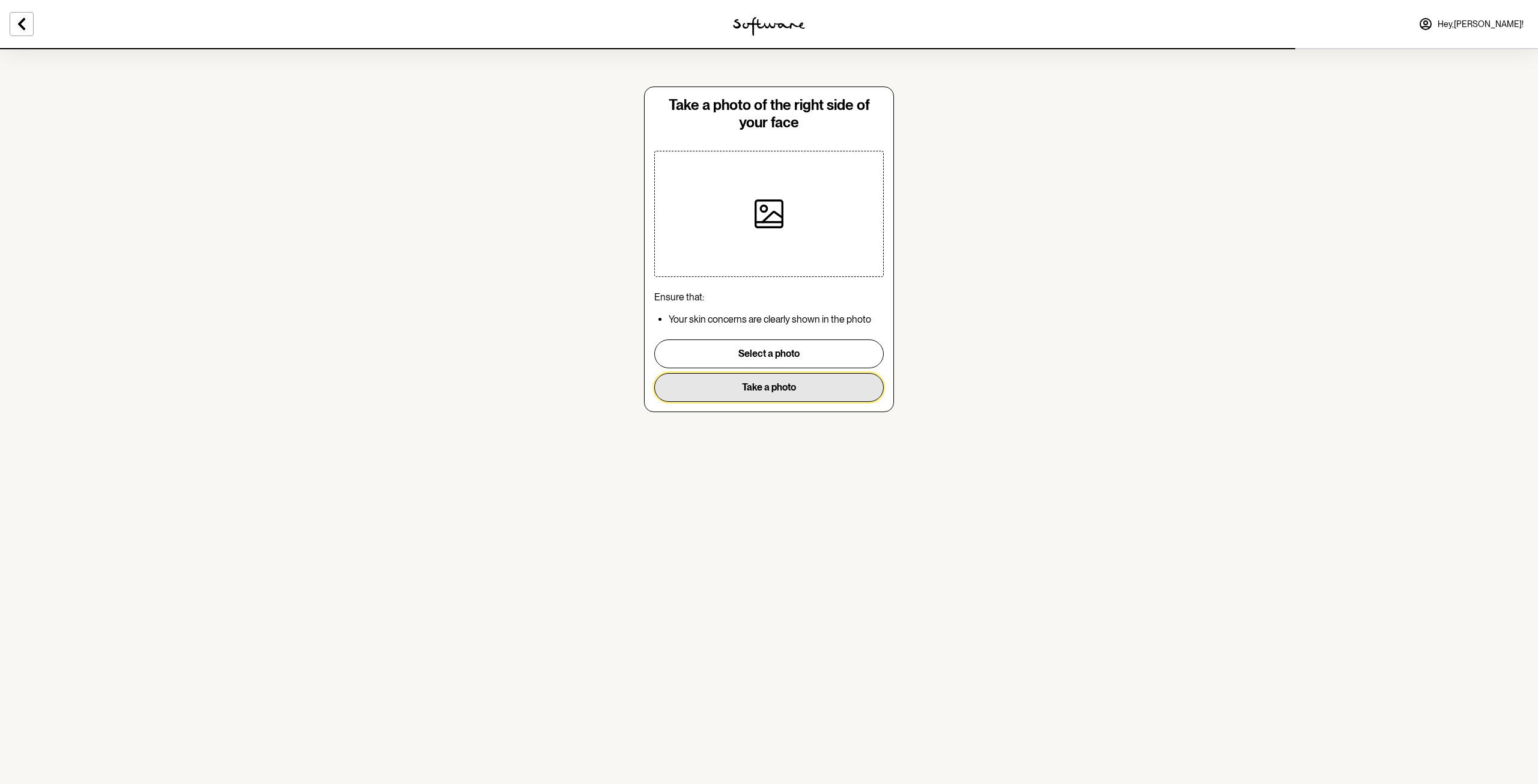
click at [798, 390] on button "Take a photo" at bounding box center [768, 387] width 229 height 29
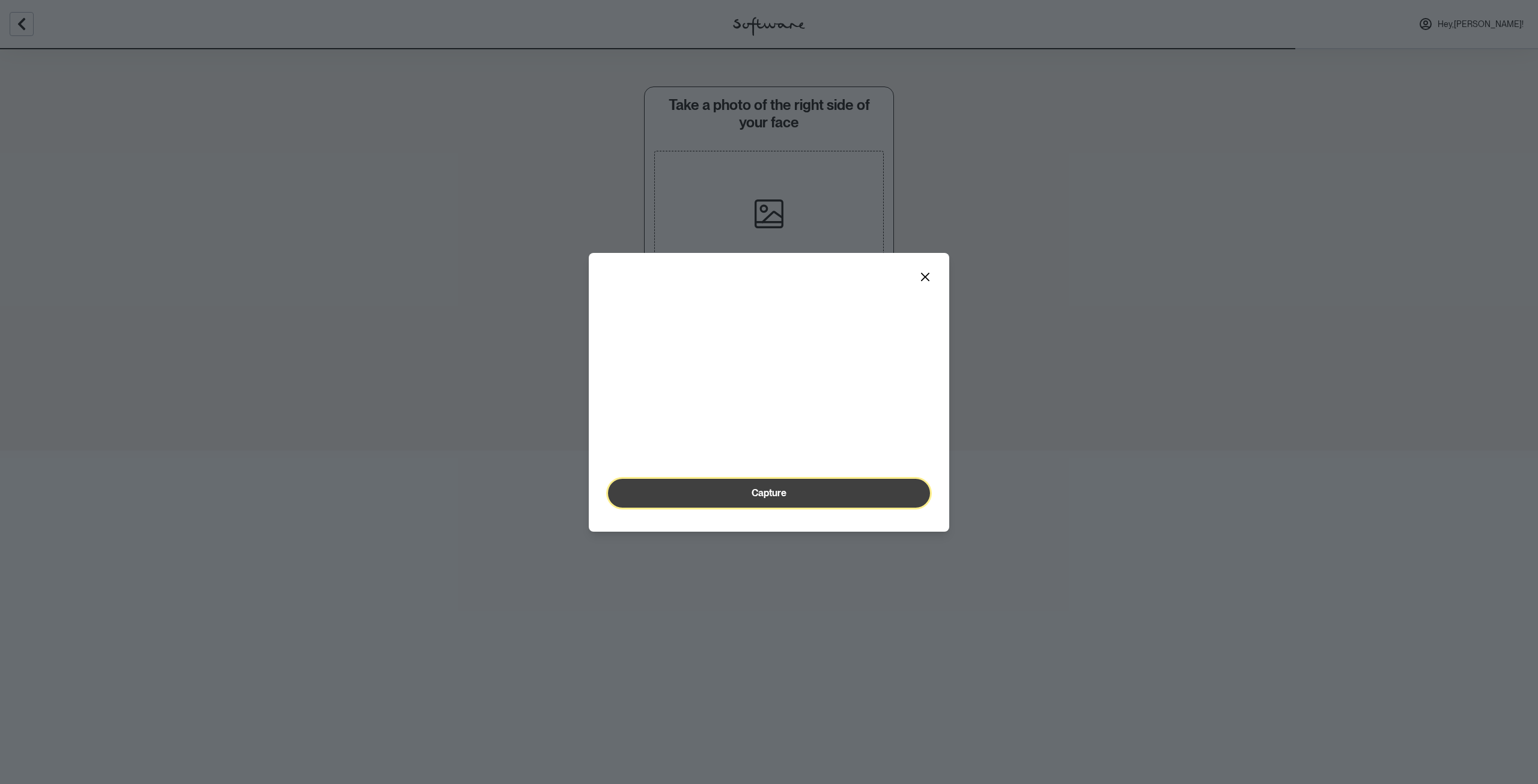
click at [790, 508] on button "Capture" at bounding box center [769, 492] width 322 height 29
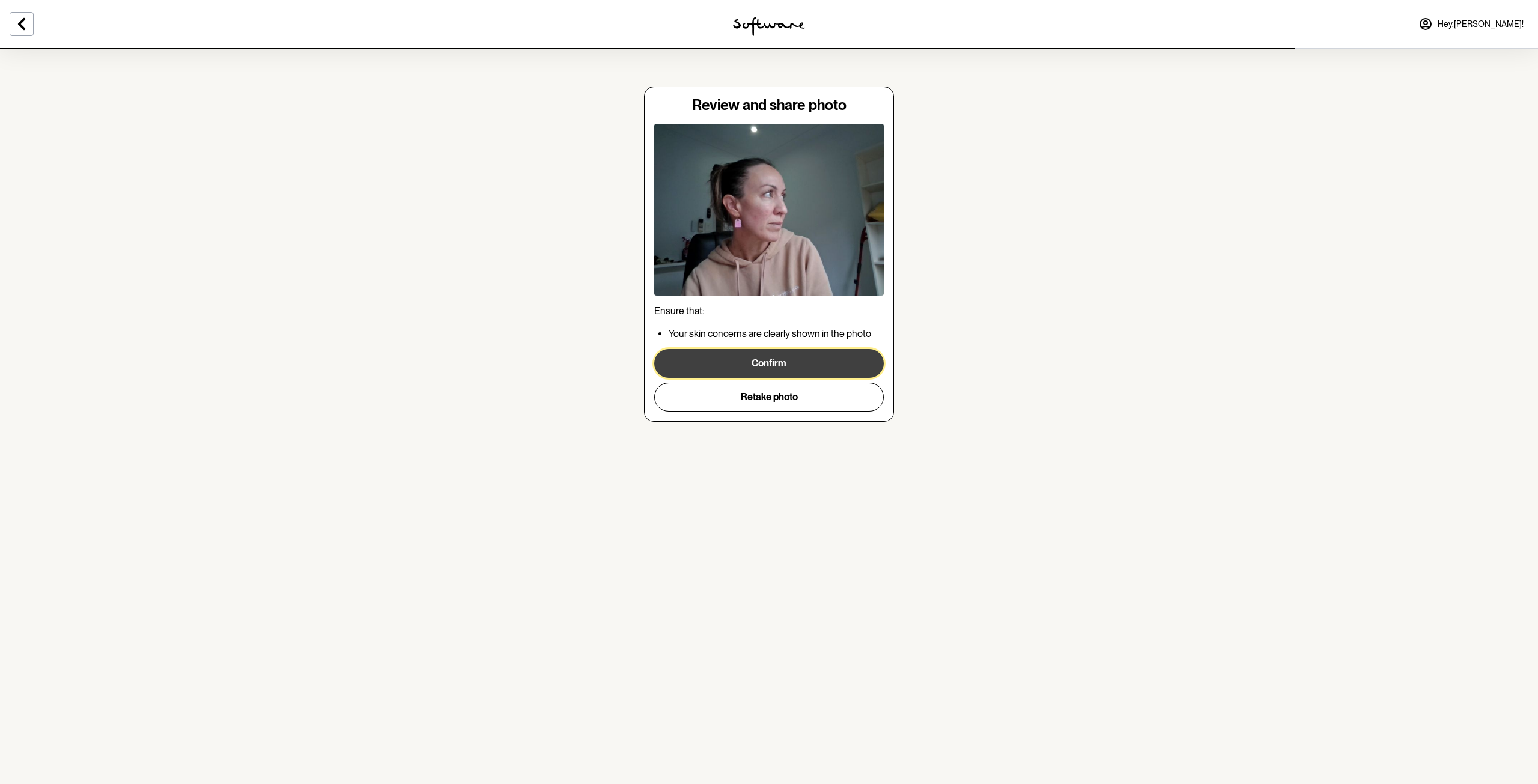
click at [782, 362] on button "Confirm" at bounding box center [768, 363] width 229 height 29
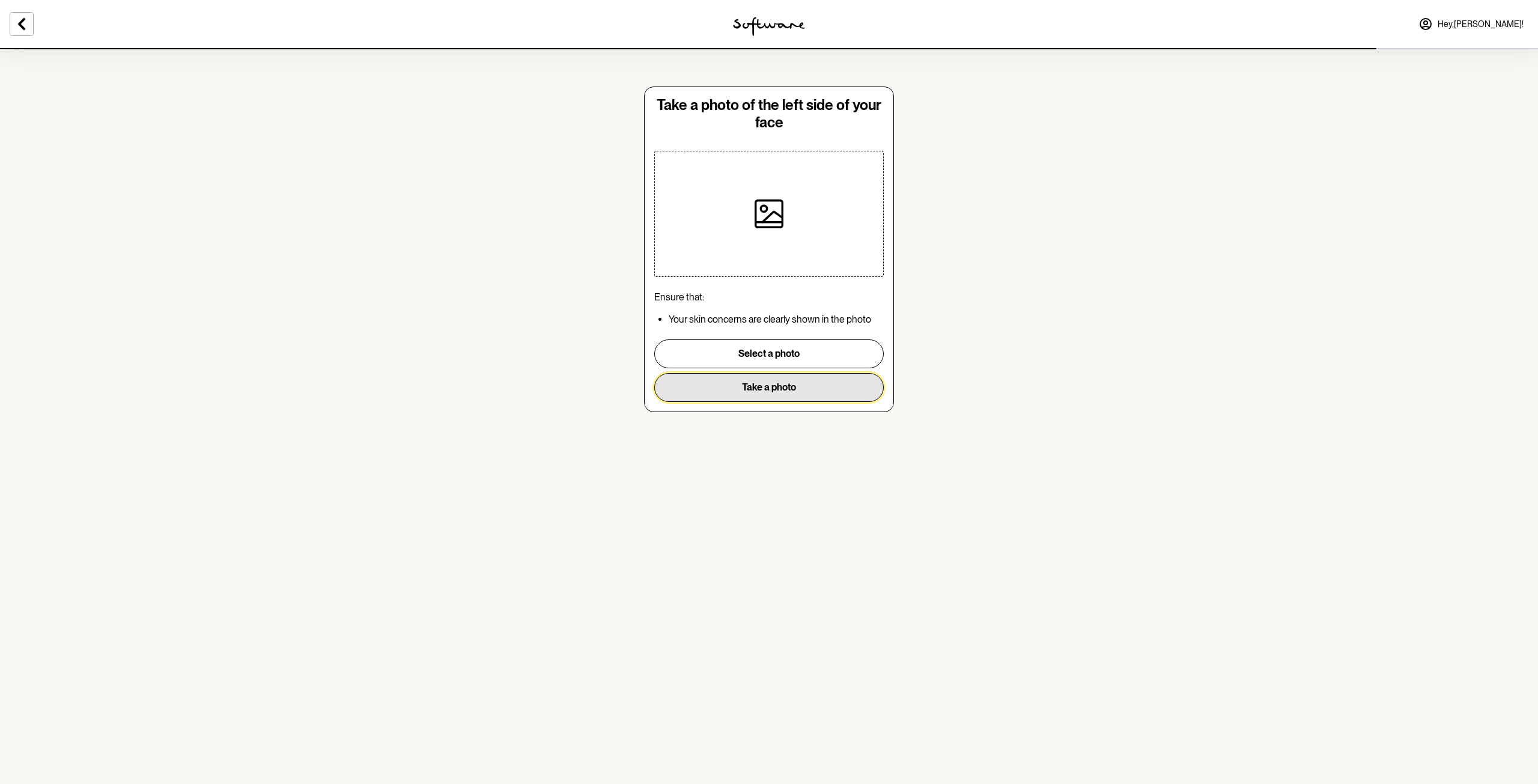
click at [791, 390] on button "Take a photo" at bounding box center [768, 387] width 229 height 29
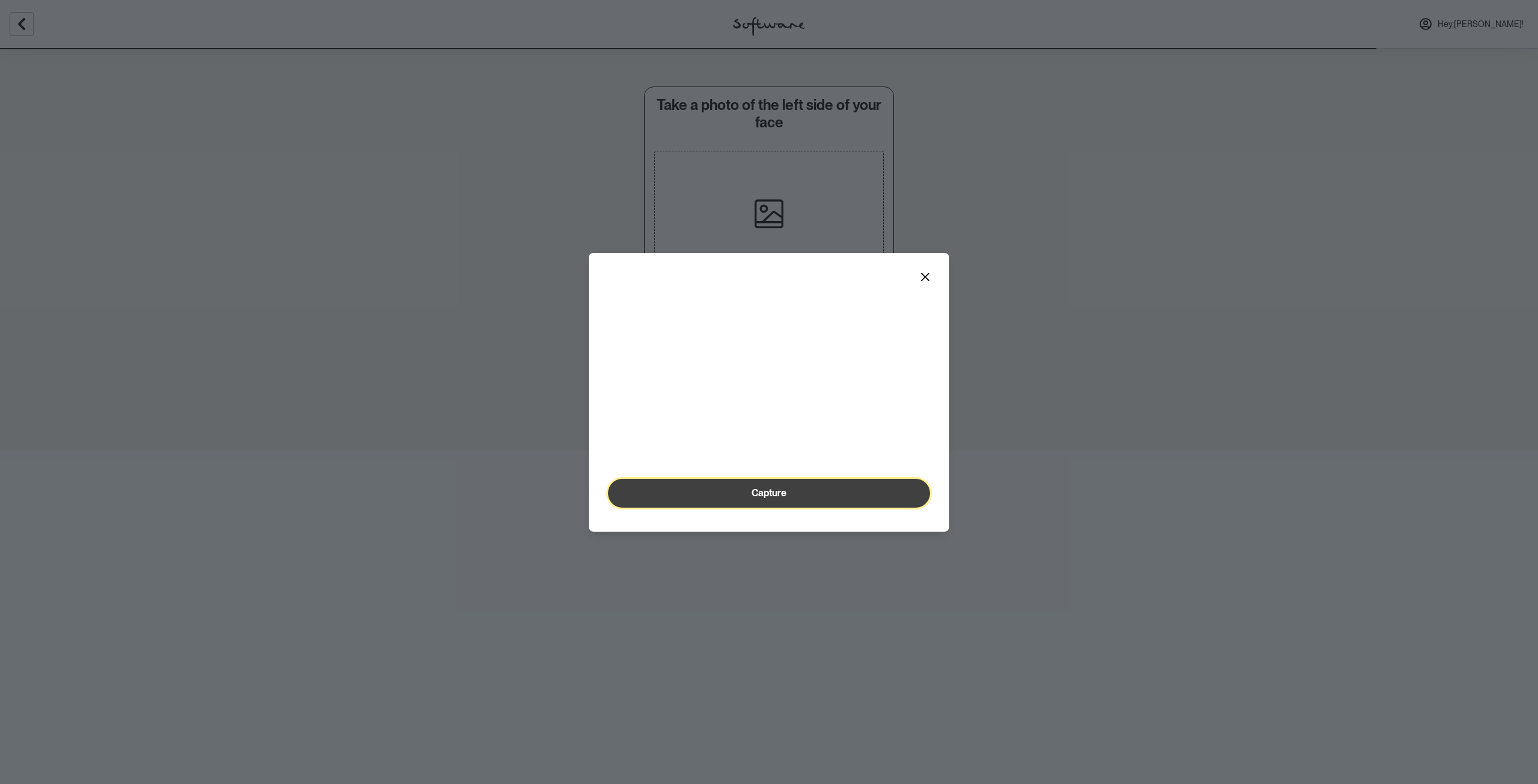
click at [776, 508] on button "Capture" at bounding box center [769, 492] width 322 height 29
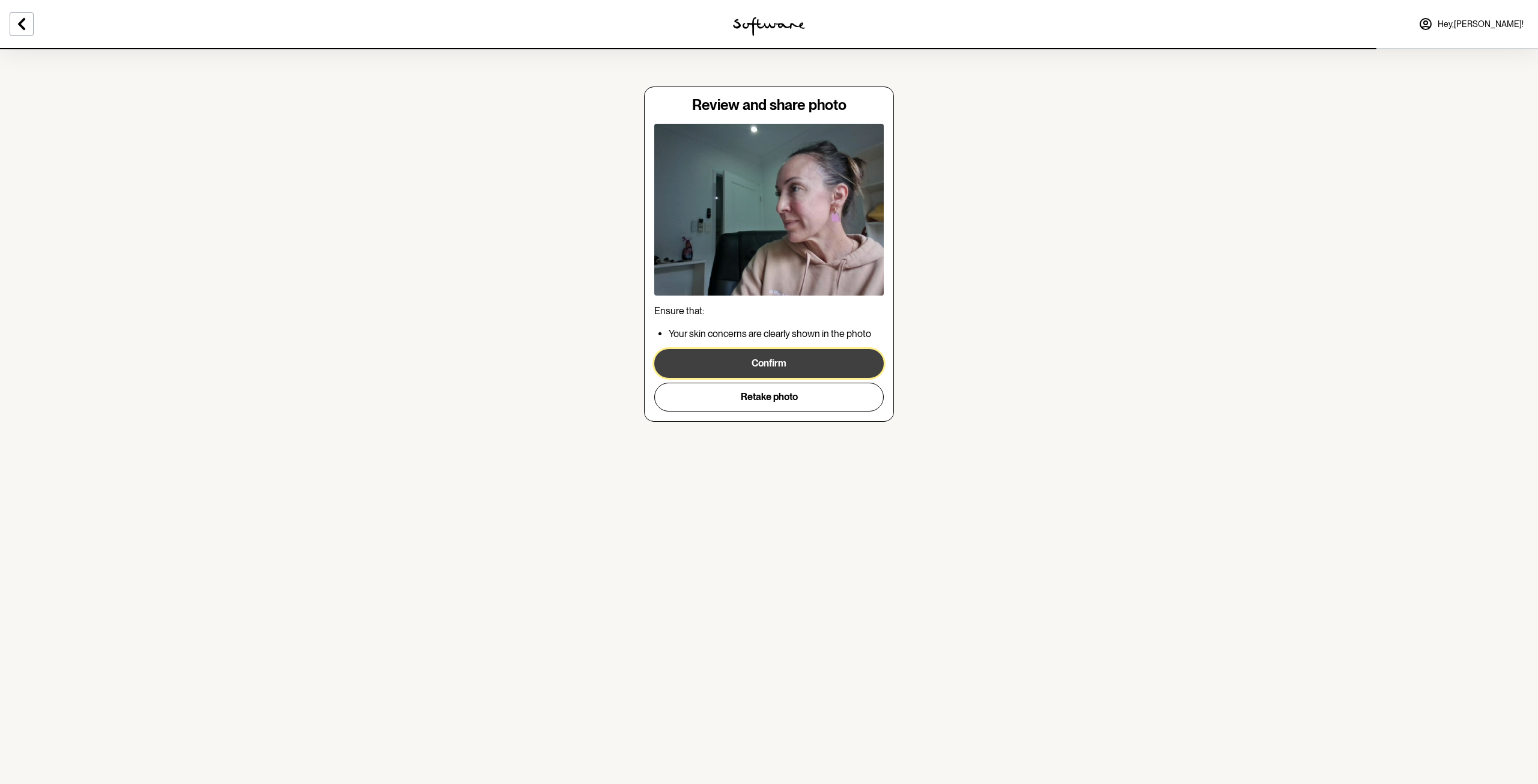
click at [751, 365] on button "Confirm" at bounding box center [768, 363] width 229 height 29
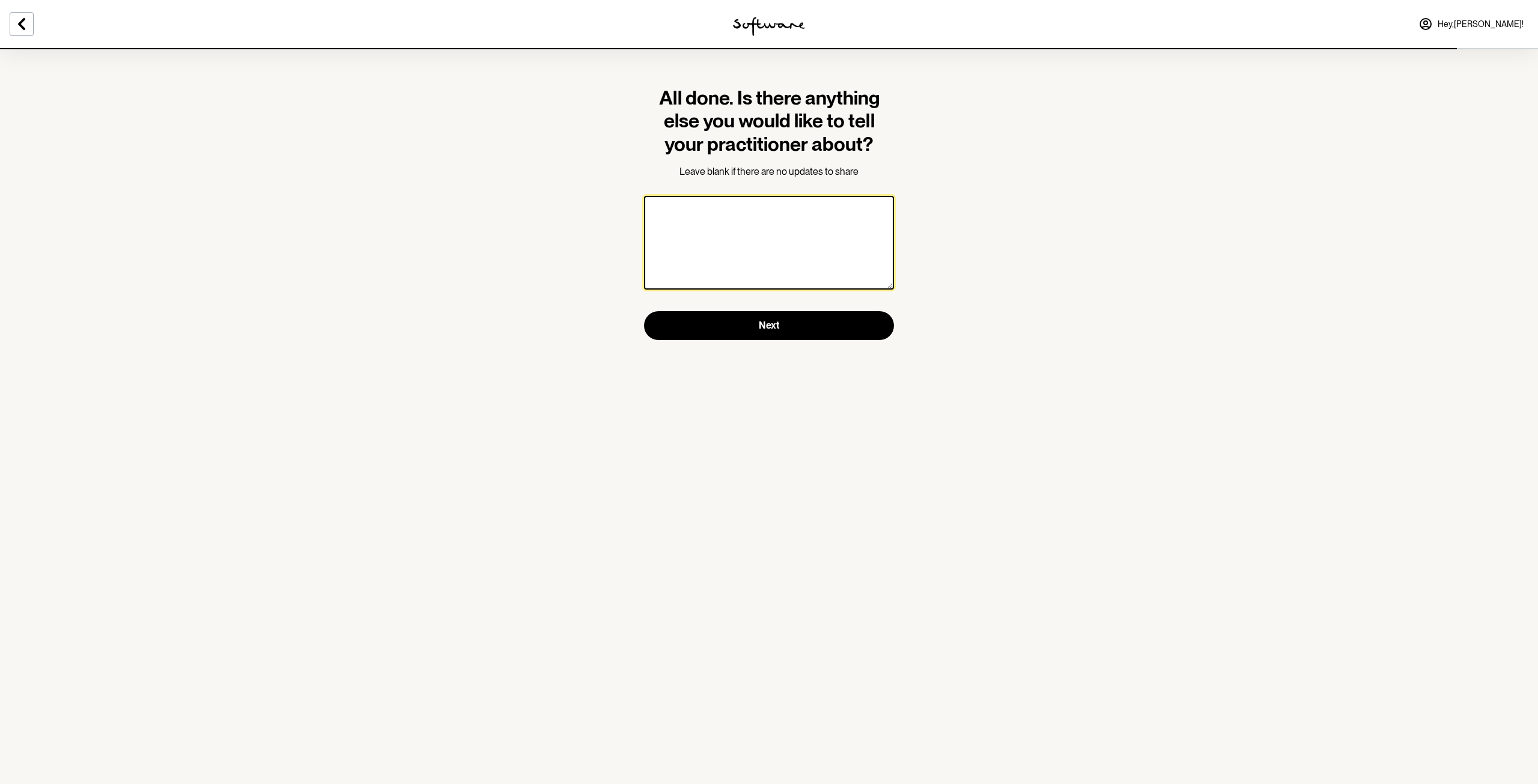
click at [703, 222] on textarea at bounding box center [768, 242] width 250 height 93
click at [817, 208] on textarea "no, i'm happy with the cream however hve been on it for a long time so would li…" at bounding box center [768, 242] width 250 height 93
drag, startPoint x: 849, startPoint y: 223, endPoint x: 857, endPoint y: 227, distance: 8.9
click at [850, 223] on textarea "no, i'm happy with the cream however have been on it for a long time so would l…" at bounding box center [768, 242] width 250 height 93
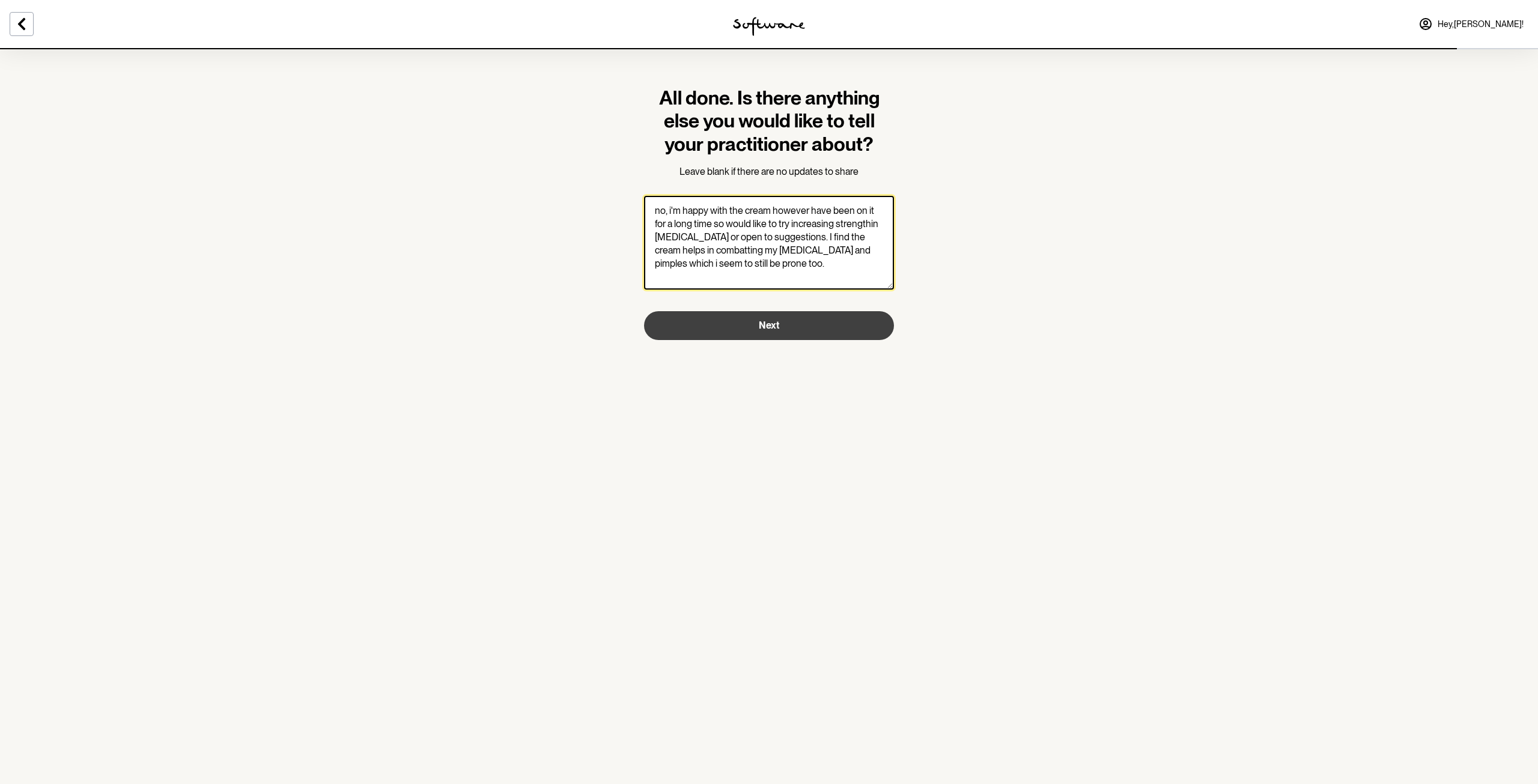
type textarea "no, i'm happy with the cream however have been on it for a long time so would l…"
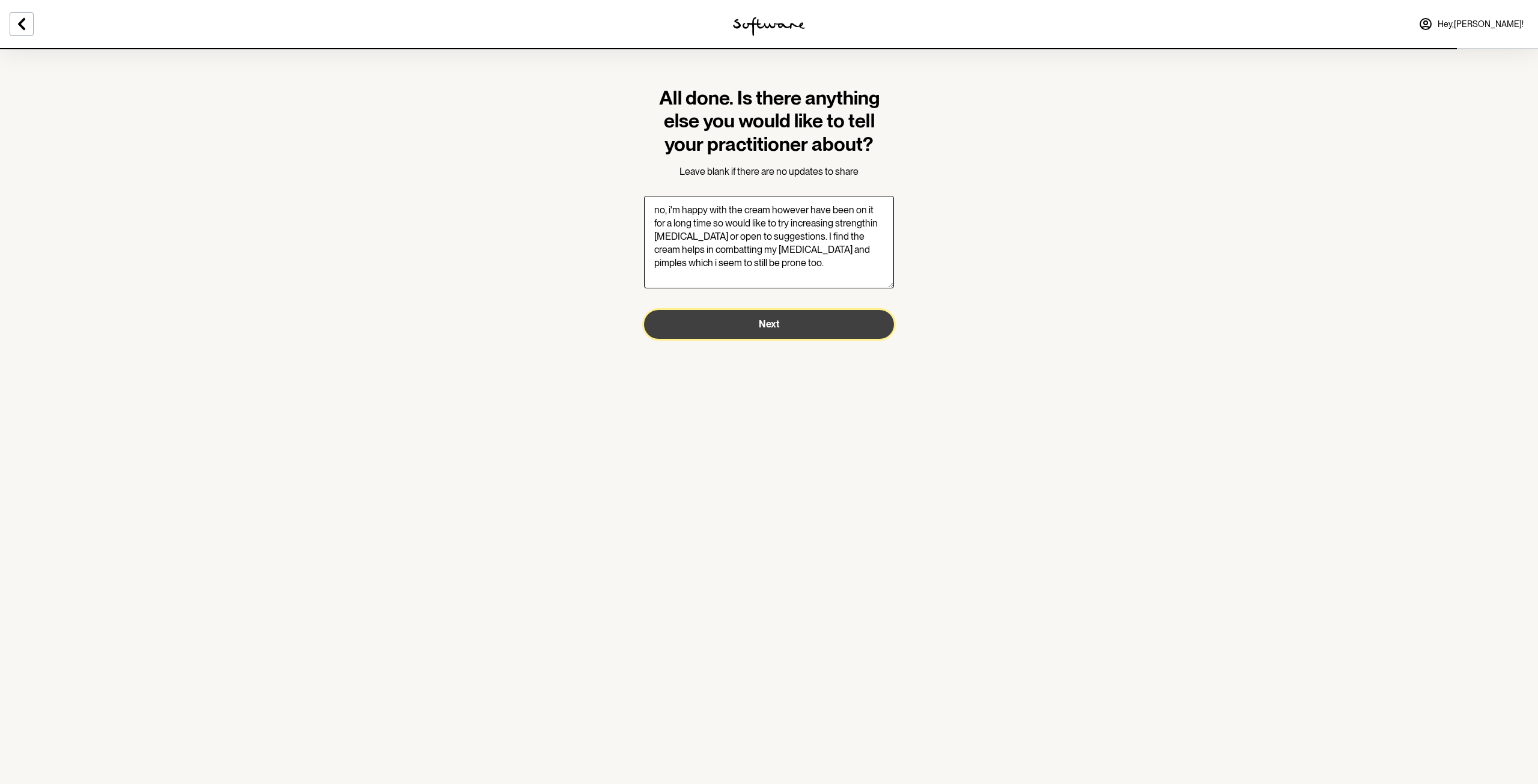
click at [766, 325] on span "Next" at bounding box center [769, 324] width 20 height 11
